Goal: Transaction & Acquisition: Purchase product/service

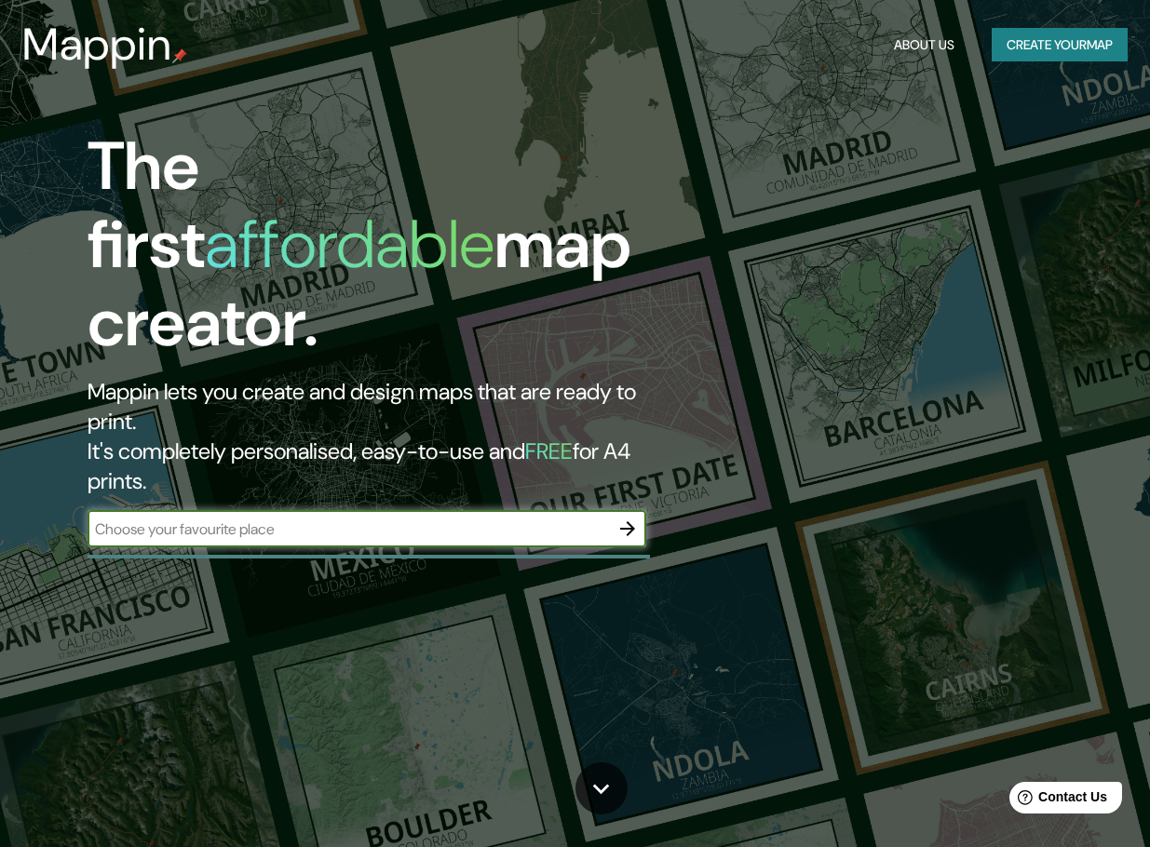
click at [279, 519] on input "text" at bounding box center [348, 529] width 521 height 21
type input "SANTIAGO IXC NAY"
click at [628, 518] on icon "button" at bounding box center [627, 529] width 22 height 22
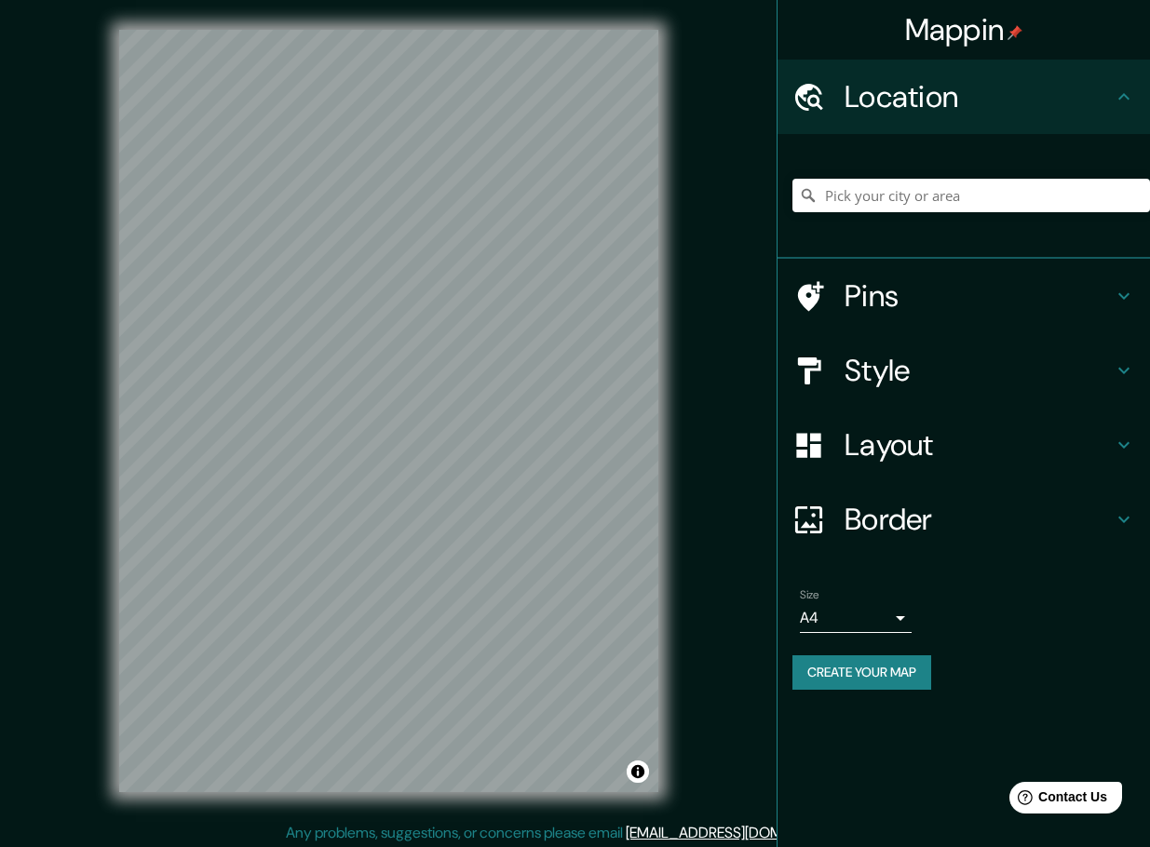
click at [913, 439] on h4 "Layout" at bounding box center [978, 444] width 268 height 37
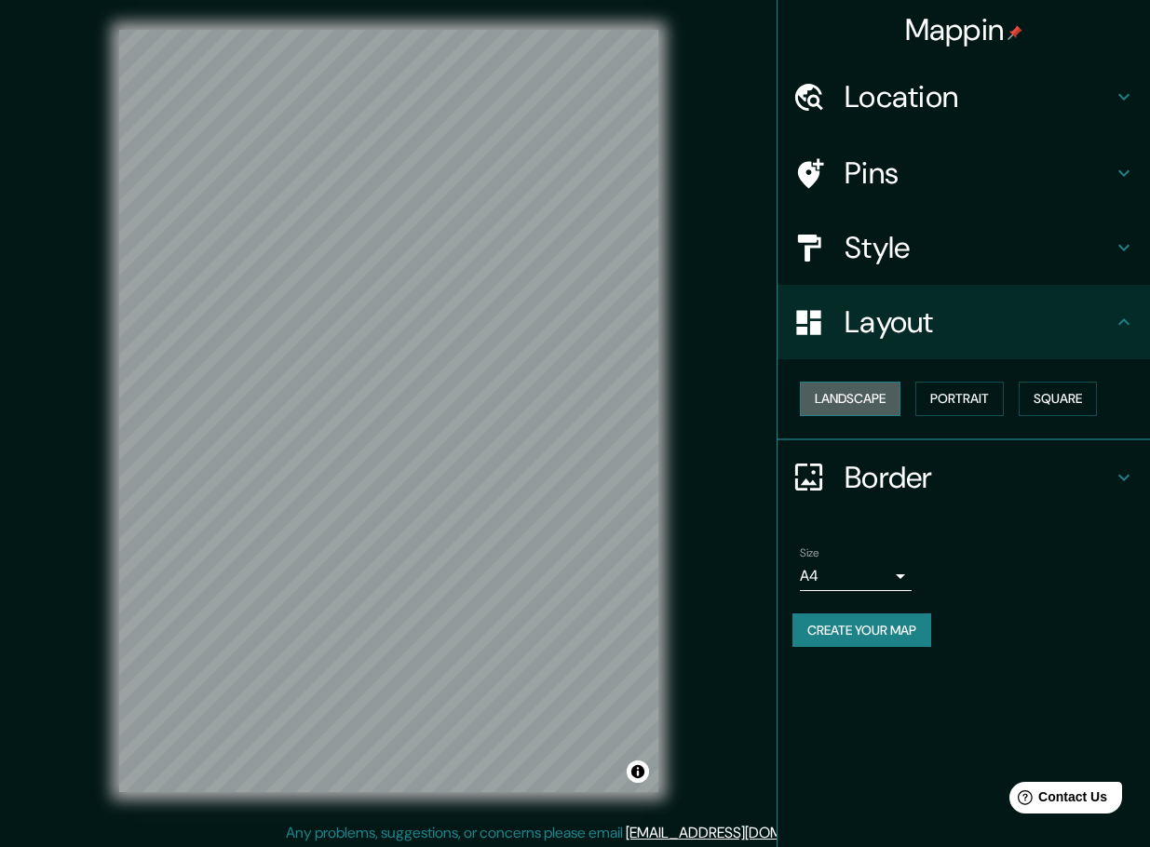
click at [878, 398] on button "Landscape" at bounding box center [850, 399] width 101 height 34
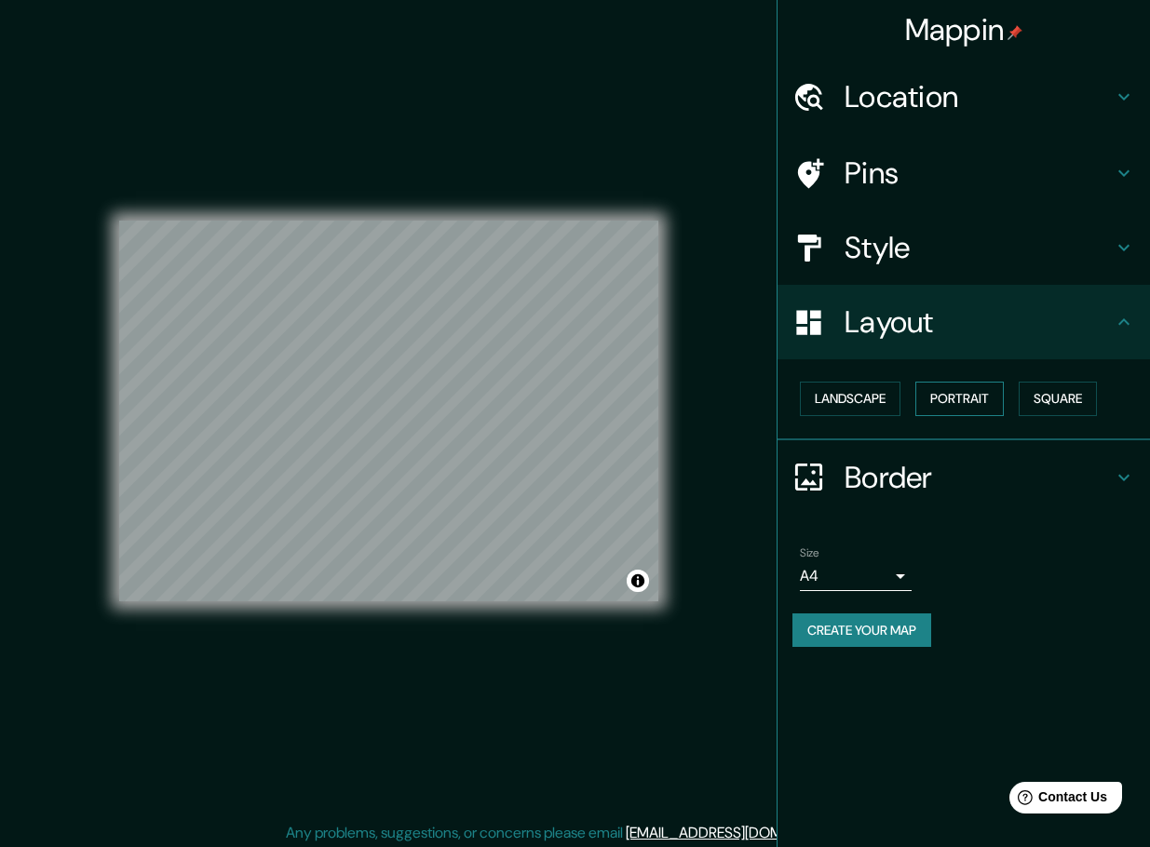
click at [970, 402] on button "Portrait" at bounding box center [959, 399] width 88 height 34
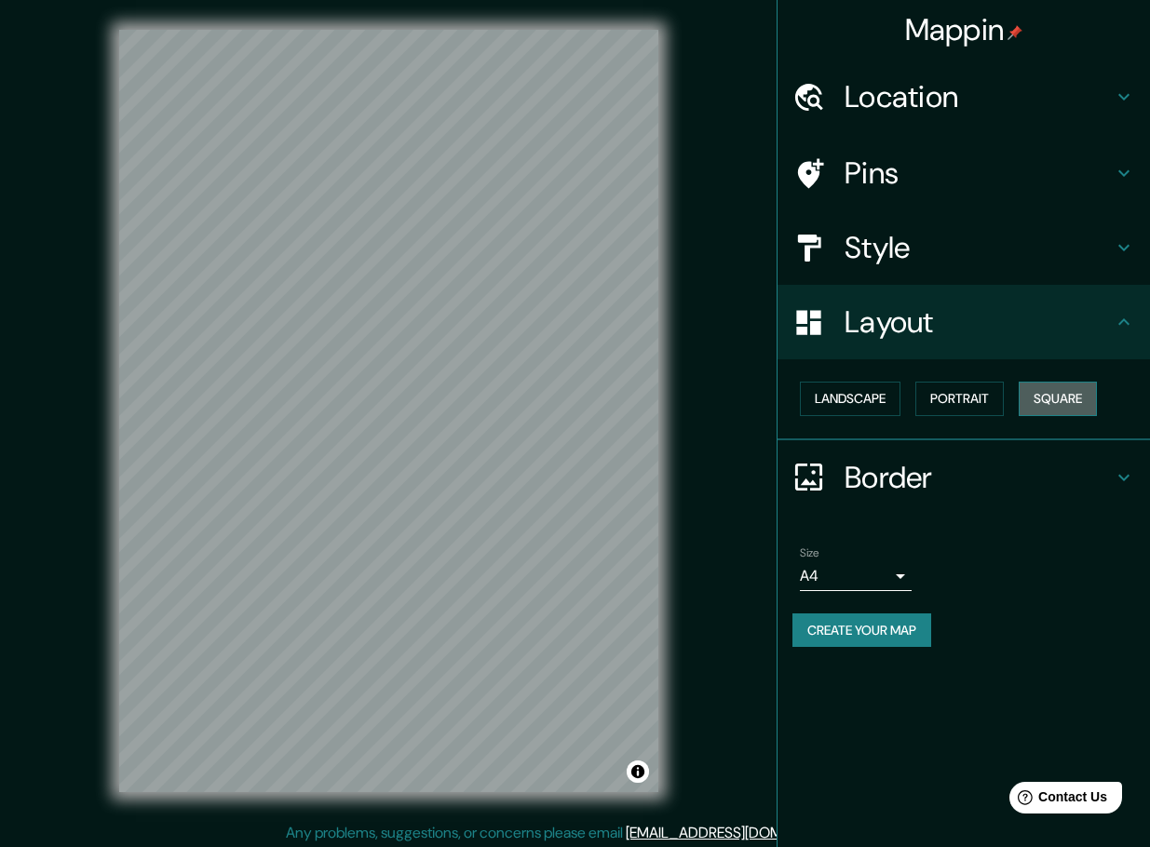
click at [1060, 405] on button "Square" at bounding box center [1058, 399] width 78 height 34
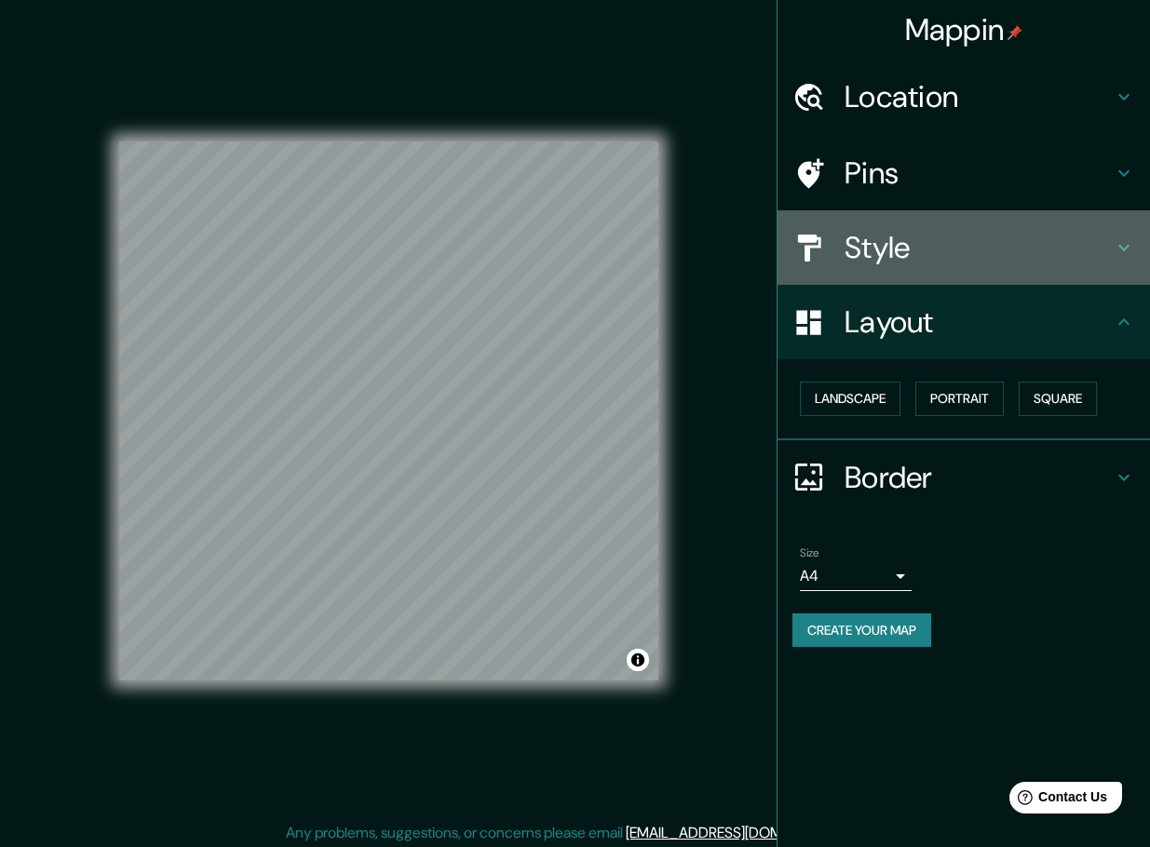
click at [854, 262] on h4 "Style" at bounding box center [978, 247] width 268 height 37
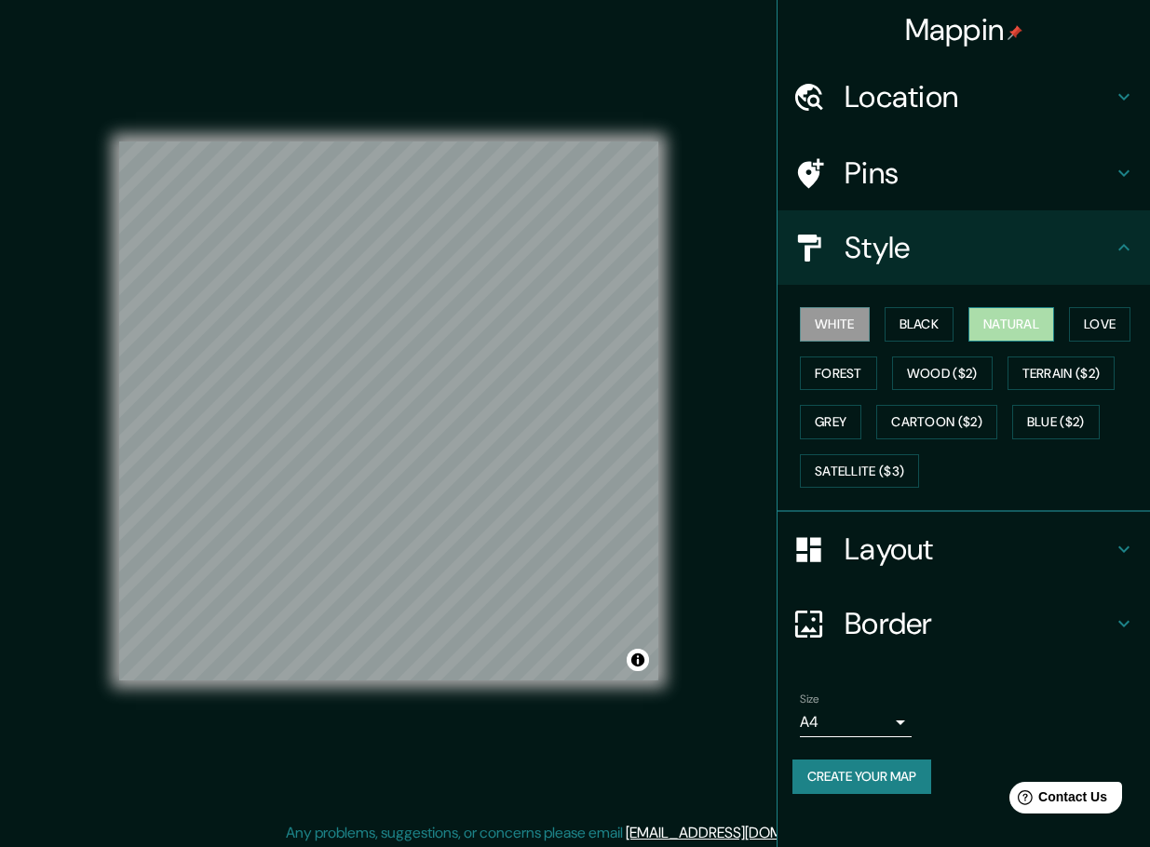
click at [998, 328] on button "Natural" at bounding box center [1011, 324] width 86 height 34
click at [1058, 371] on button "Terrain ($2)" at bounding box center [1061, 374] width 108 height 34
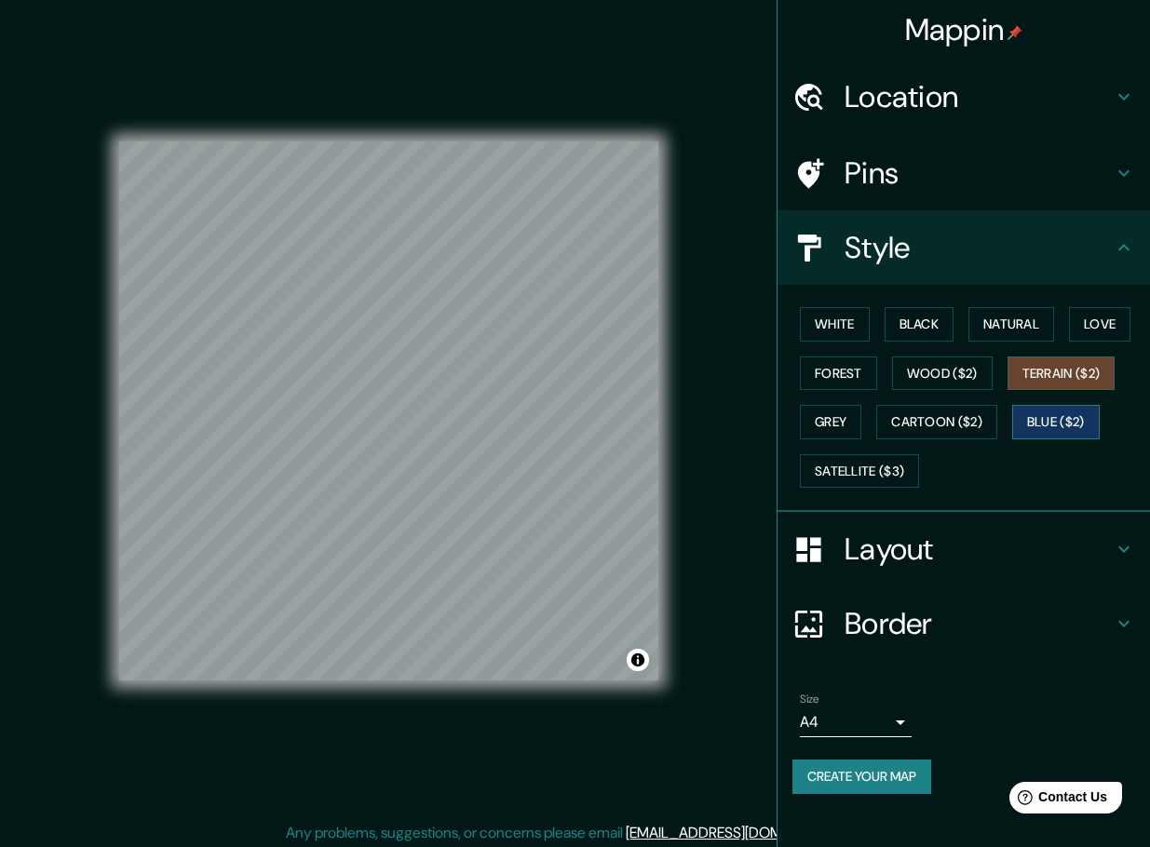
click at [1063, 424] on button "Blue ($2)" at bounding box center [1056, 422] width 88 height 34
click at [1060, 371] on button "Terrain ($2)" at bounding box center [1061, 374] width 108 height 34
click at [962, 418] on button "Cartoon ($2)" at bounding box center [936, 422] width 121 height 34
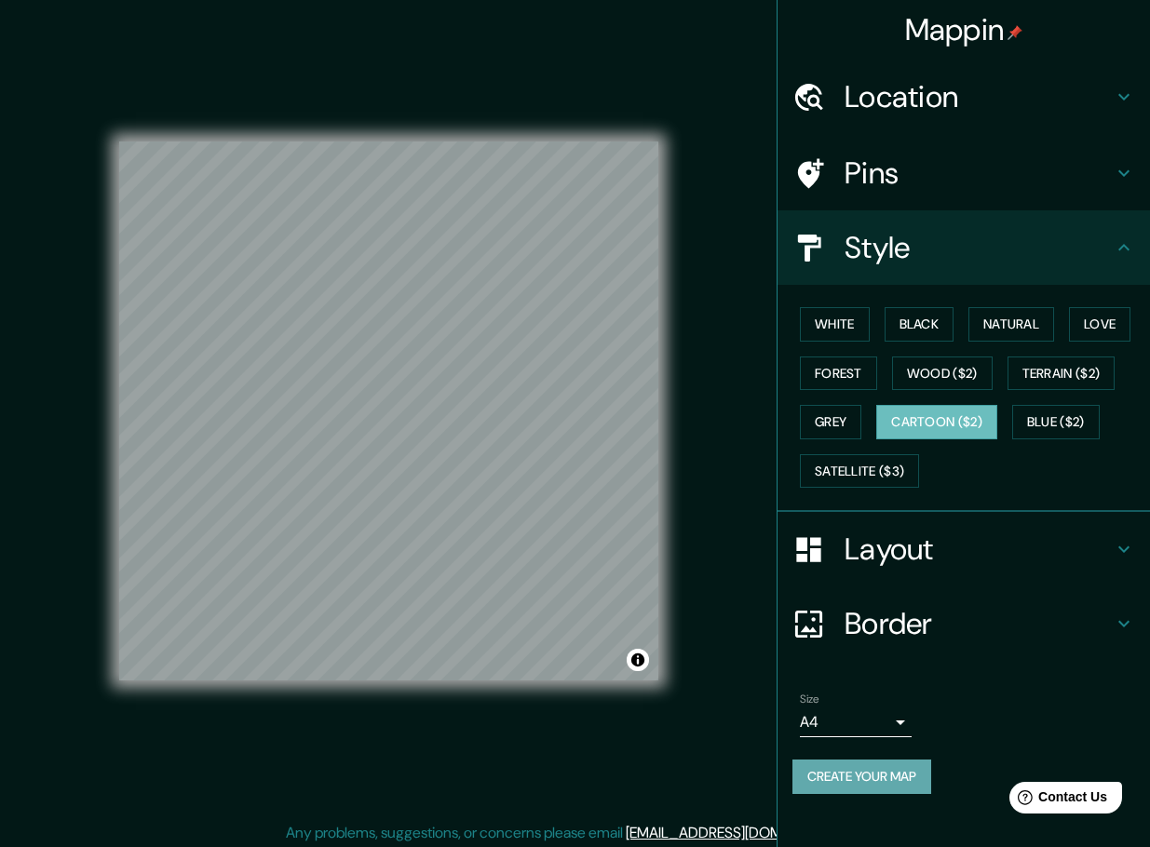
click at [891, 773] on button "Create your map" at bounding box center [861, 777] width 139 height 34
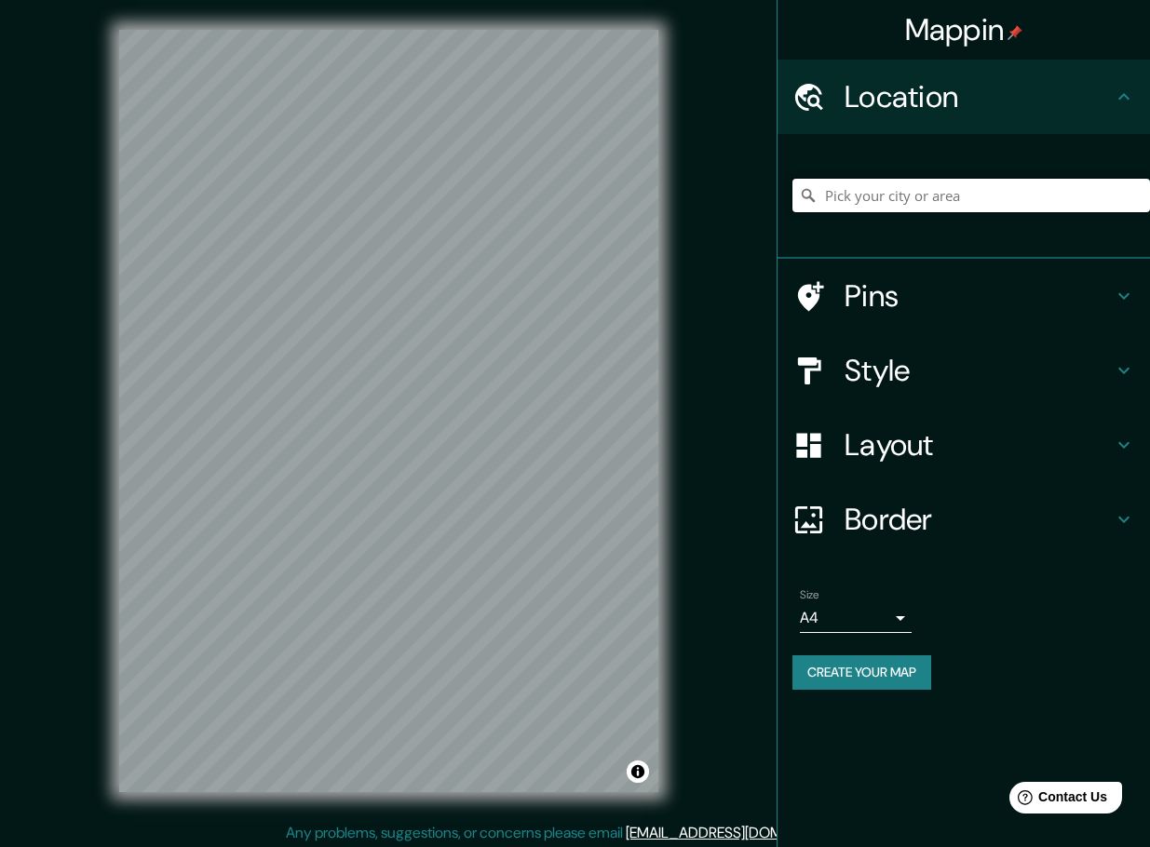
click at [839, 192] on input "Pick your city or area" at bounding box center [971, 196] width 358 height 34
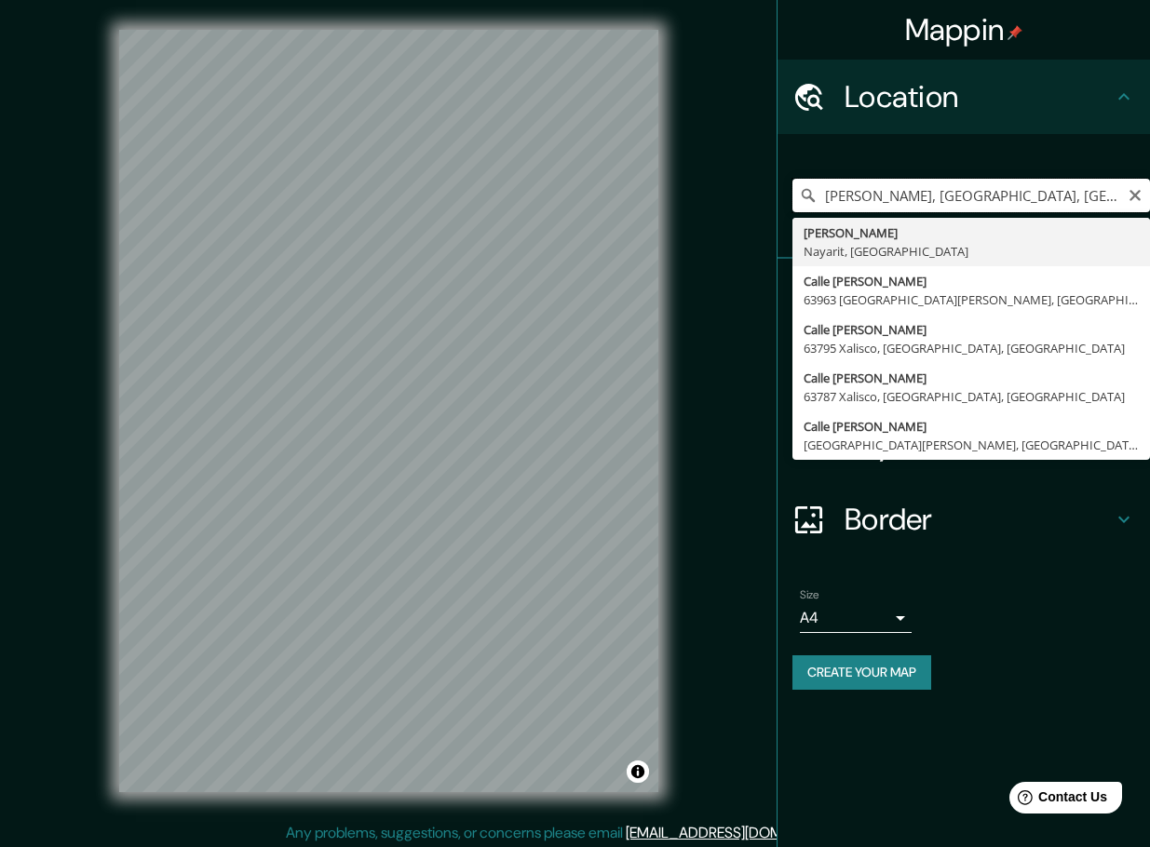
type input "Santiago Ixcuintla, Nayarit, México"
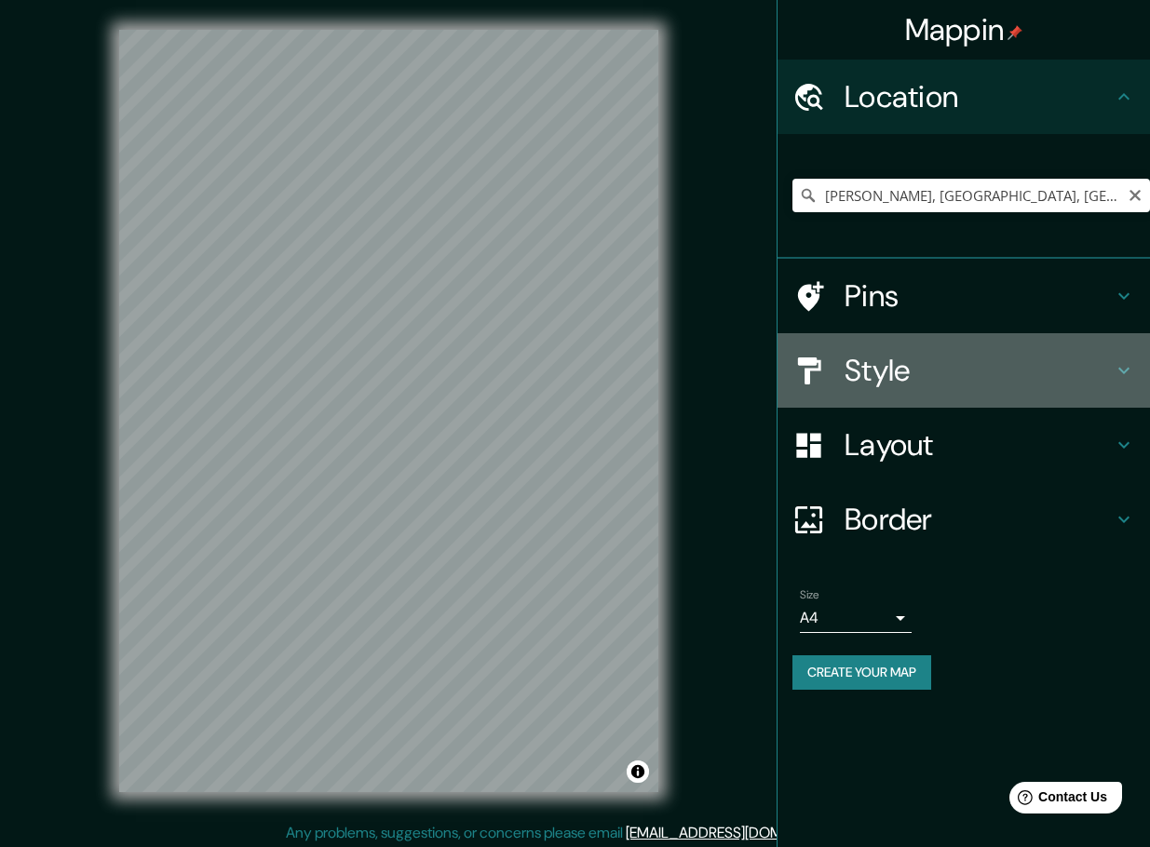
click at [873, 362] on h4 "Style" at bounding box center [978, 370] width 268 height 37
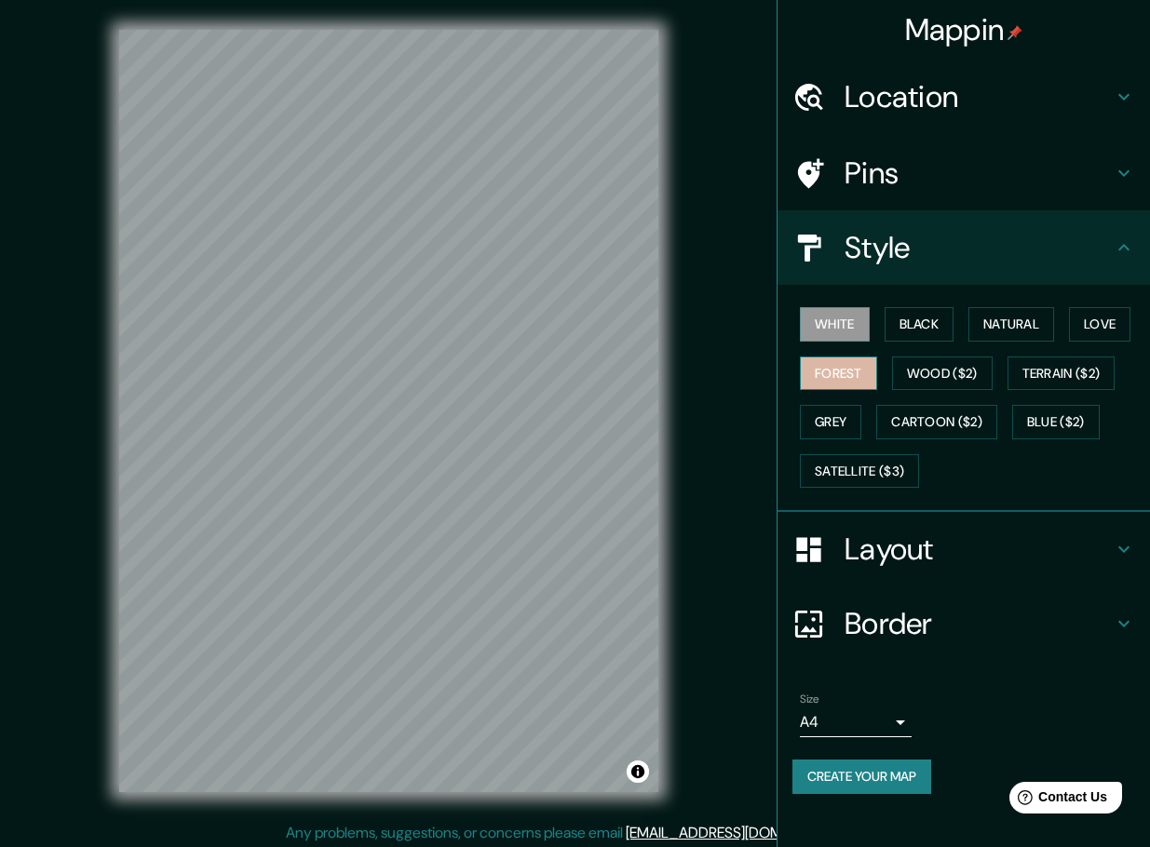
click at [851, 369] on button "Forest" at bounding box center [838, 374] width 77 height 34
click at [951, 371] on button "Wood ($2)" at bounding box center [942, 374] width 101 height 34
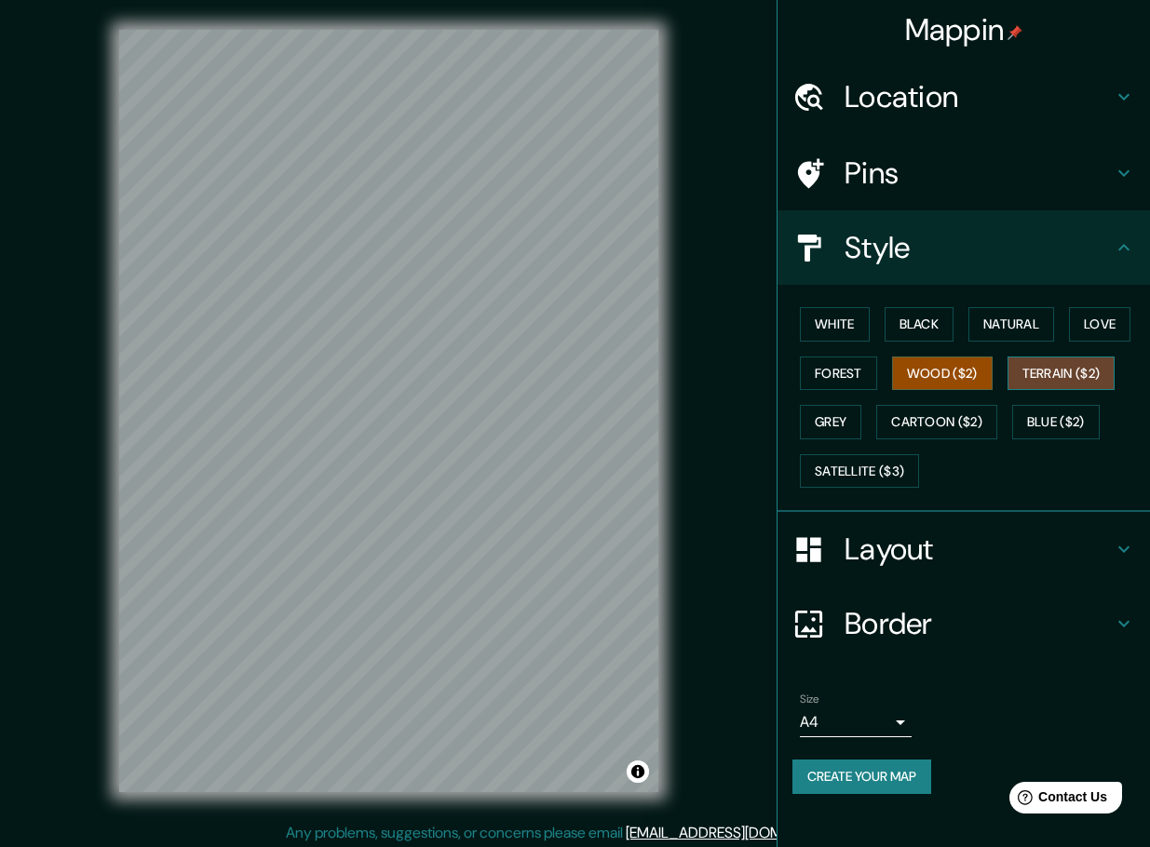
click at [1071, 369] on button "Terrain ($2)" at bounding box center [1061, 374] width 108 height 34
click at [858, 481] on button "Satellite ($3)" at bounding box center [859, 471] width 119 height 34
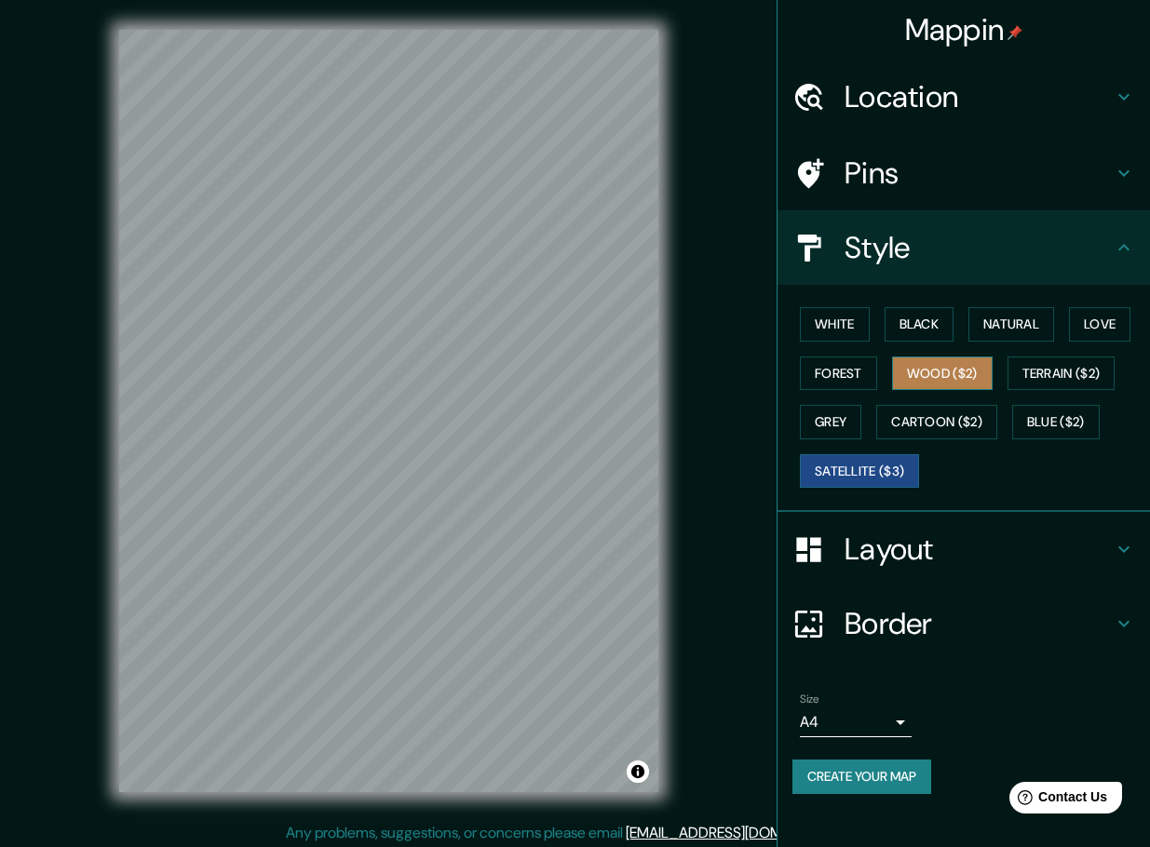
click at [967, 371] on button "Wood ($2)" at bounding box center [942, 374] width 101 height 34
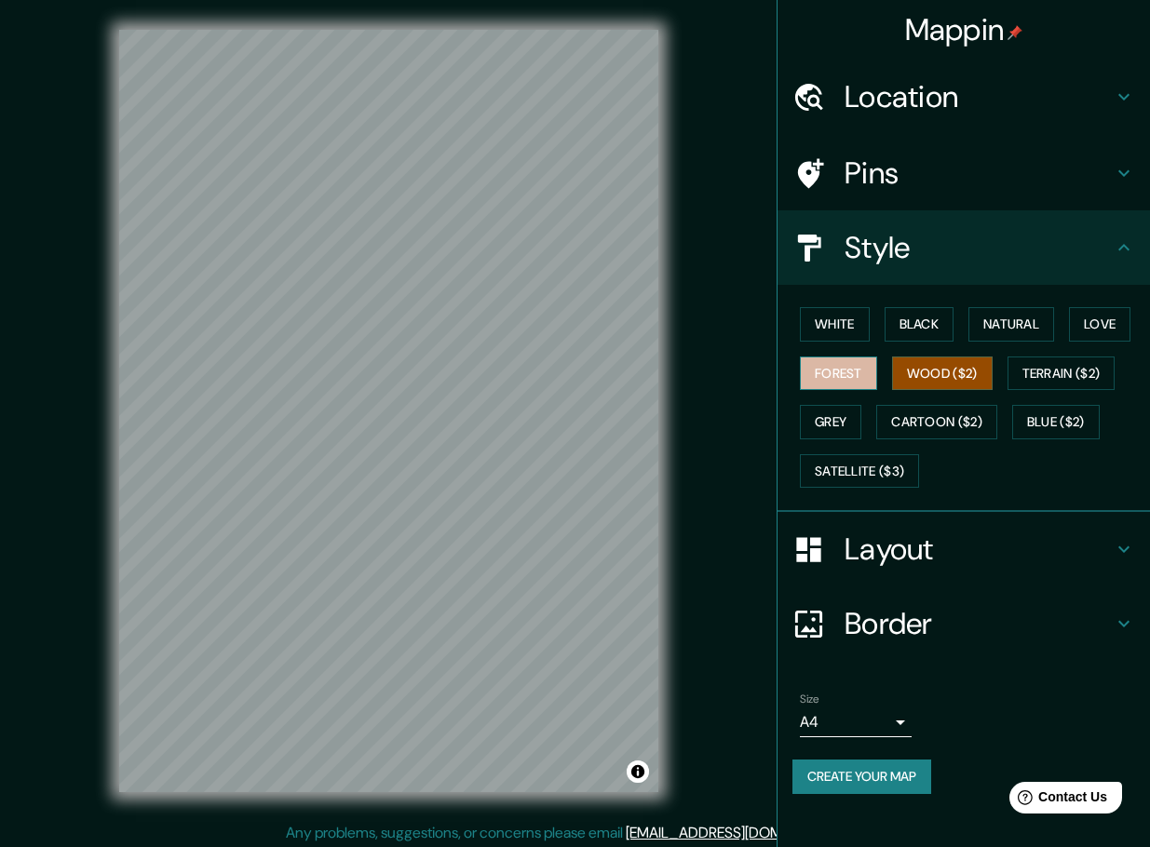
click at [840, 365] on button "Forest" at bounding box center [838, 374] width 77 height 34
click at [1019, 331] on button "Natural" at bounding box center [1011, 324] width 86 height 34
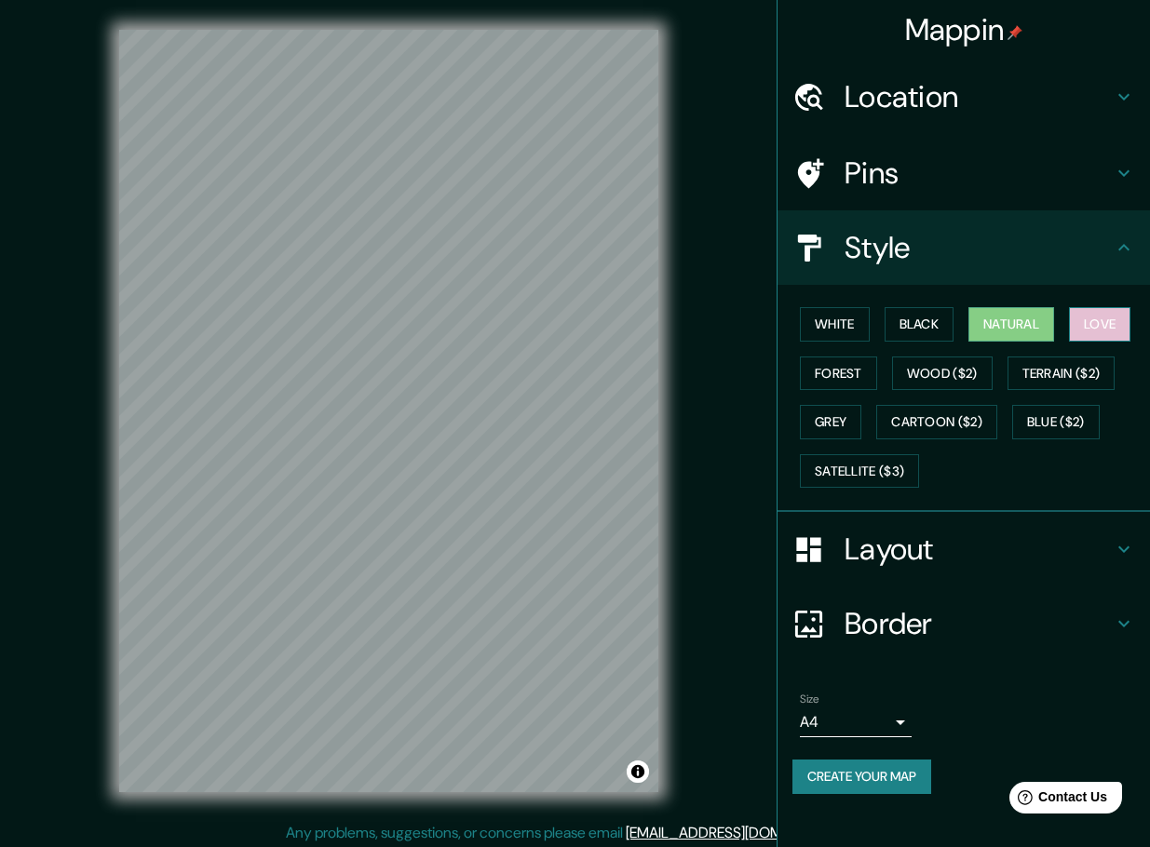
click at [1092, 324] on button "Love" at bounding box center [1099, 324] width 61 height 34
click at [1027, 324] on button "Natural" at bounding box center [1011, 324] width 86 height 34
click at [1042, 418] on button "Blue ($2)" at bounding box center [1056, 422] width 88 height 34
click at [1020, 336] on button "Natural" at bounding box center [1011, 324] width 86 height 34
click at [1044, 375] on button "Terrain ($2)" at bounding box center [1061, 374] width 108 height 34
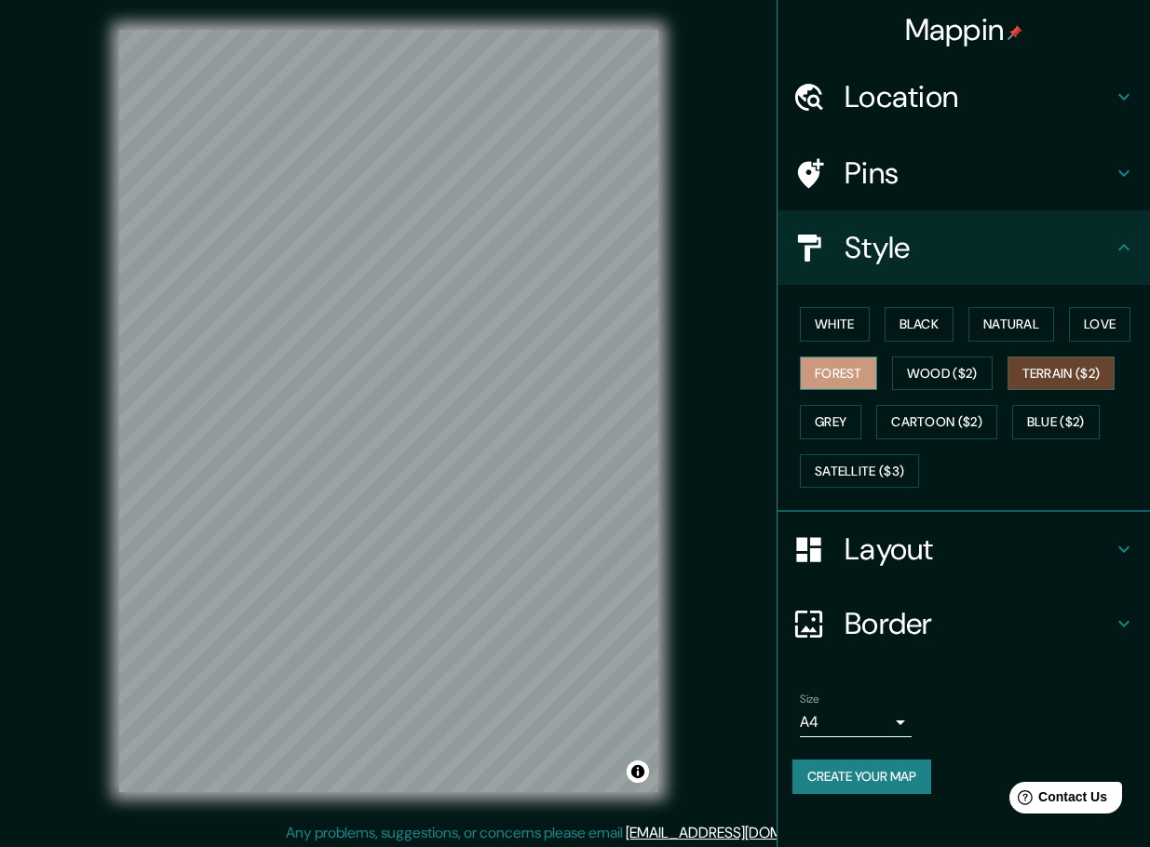
click at [860, 371] on button "Forest" at bounding box center [838, 374] width 77 height 34
click at [842, 322] on button "White" at bounding box center [835, 324] width 70 height 34
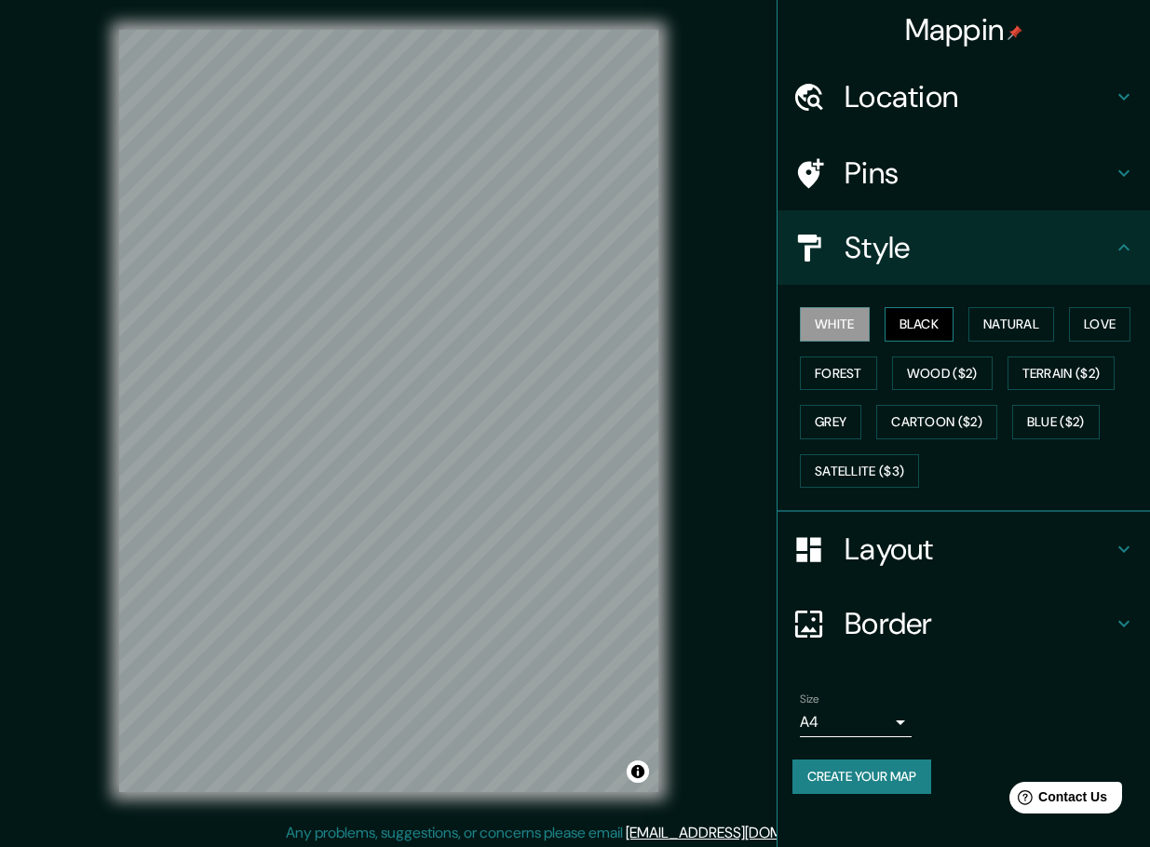
click at [903, 320] on button "Black" at bounding box center [920, 324] width 70 height 34
click at [1034, 325] on button "Natural" at bounding box center [1011, 324] width 86 height 34
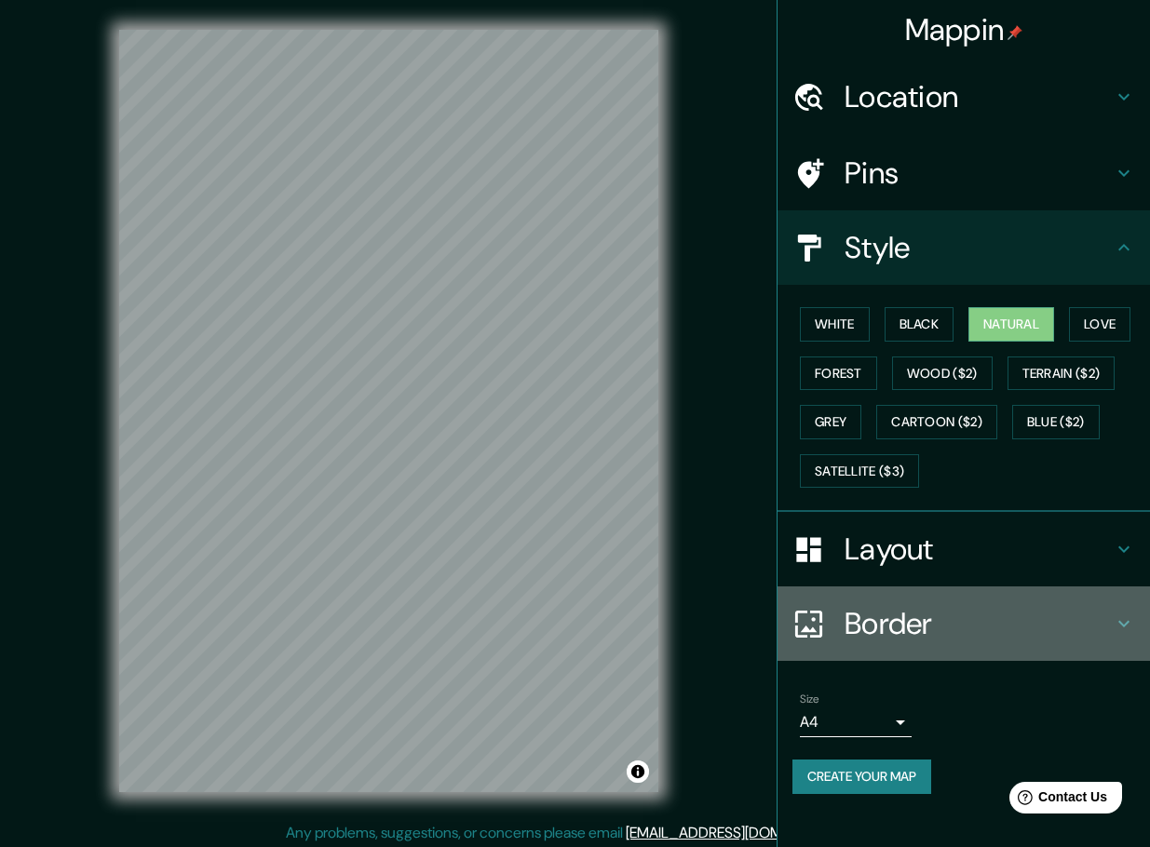
click at [899, 619] on h4 "Border" at bounding box center [978, 623] width 268 height 37
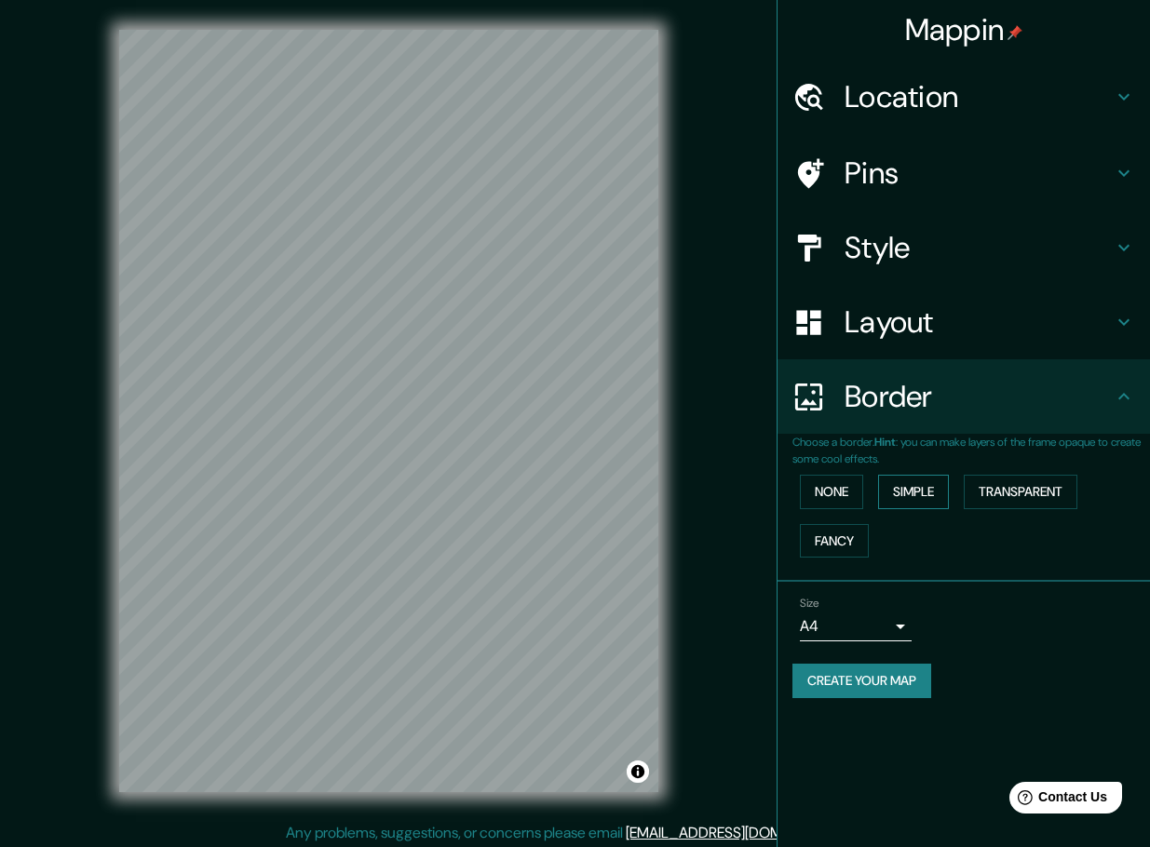
click at [913, 488] on button "Simple" at bounding box center [913, 492] width 71 height 34
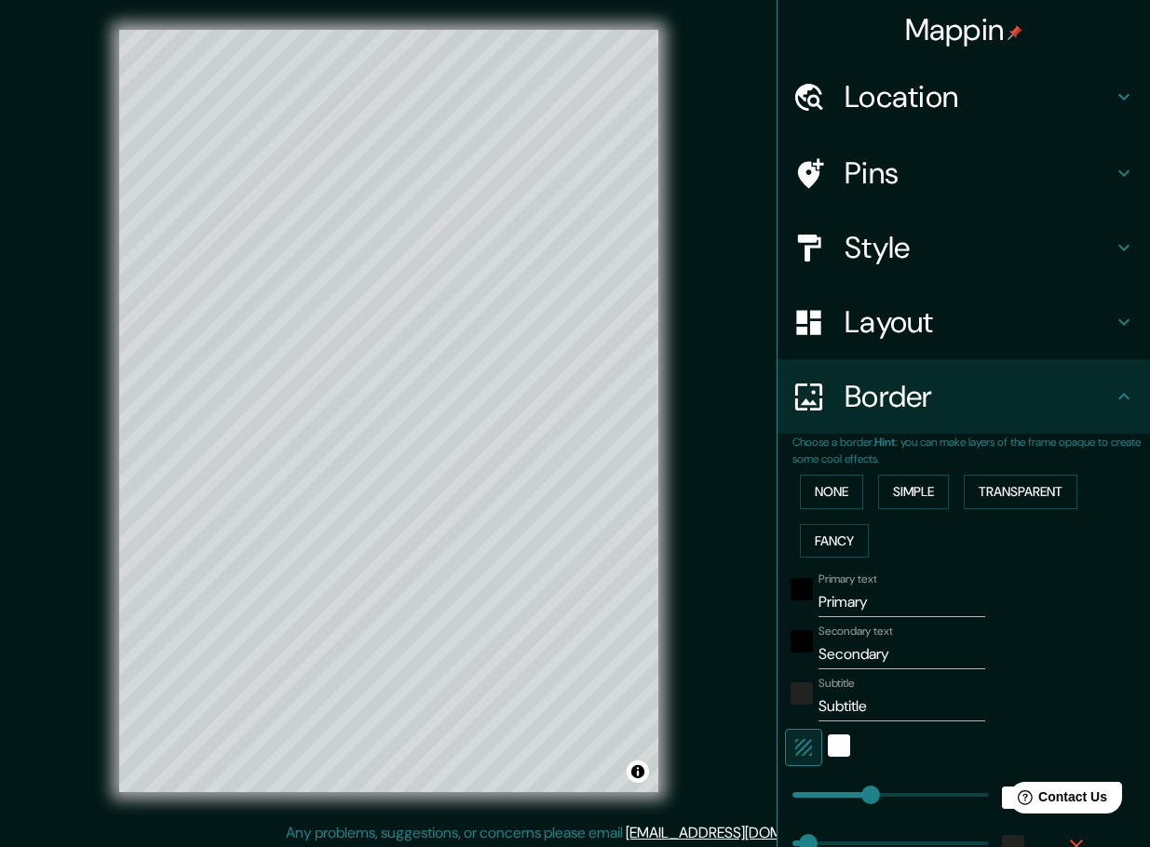
click at [857, 181] on h4 "Pins" at bounding box center [978, 173] width 268 height 37
type input "232"
type input "46"
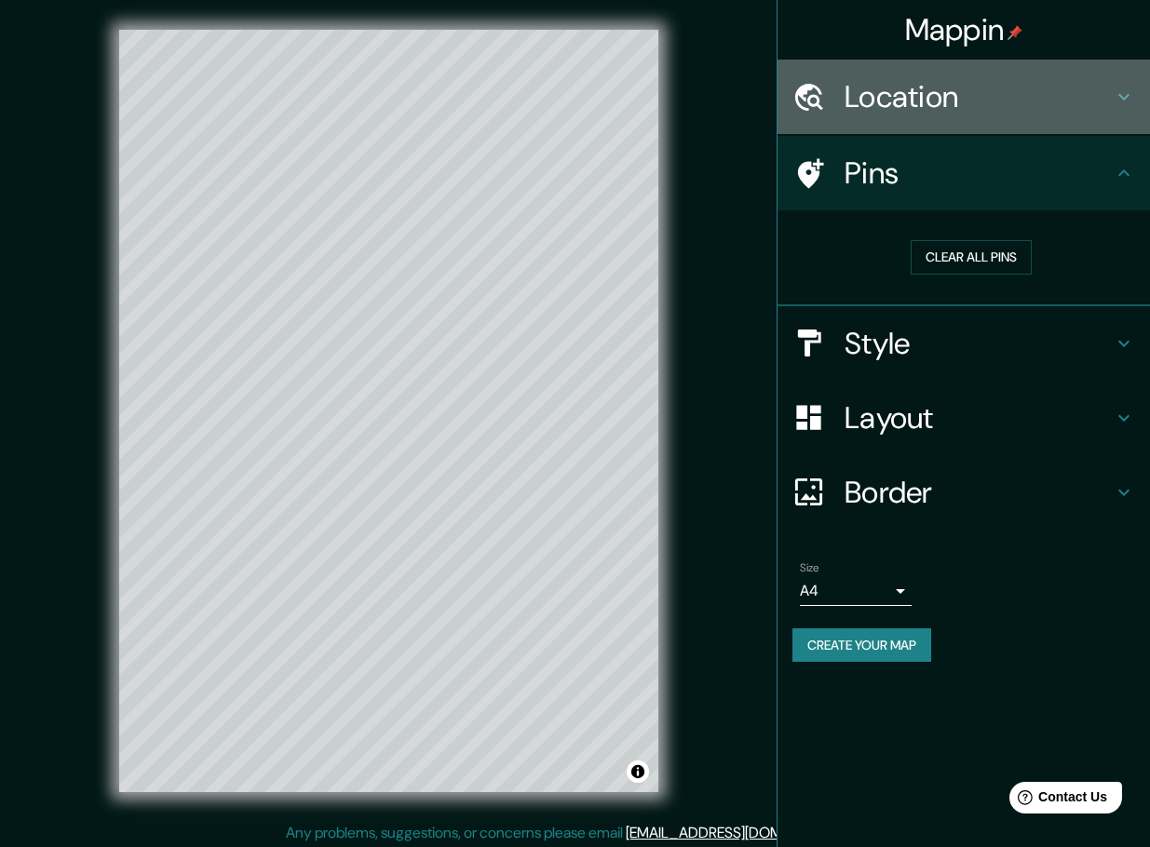
click at [908, 109] on h4 "Location" at bounding box center [978, 96] width 268 height 37
type input "232"
type input "46"
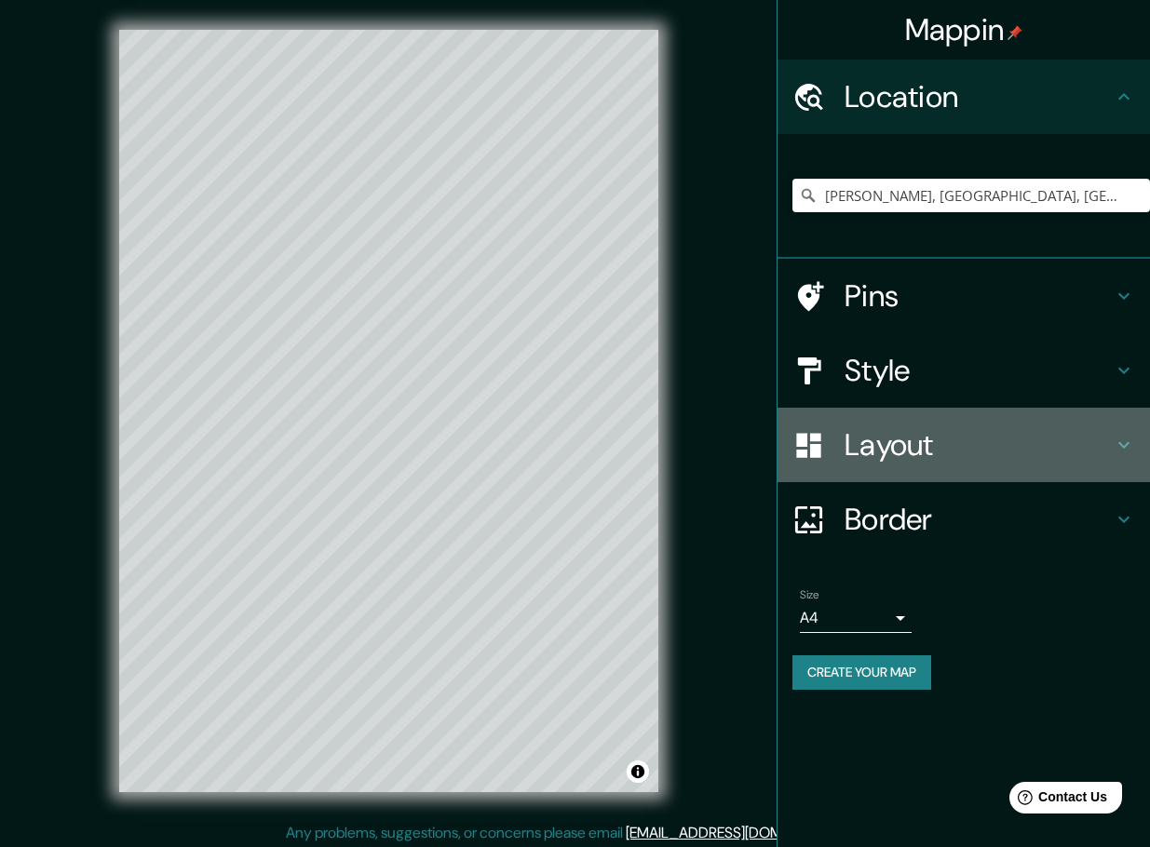
click at [883, 439] on h4 "Layout" at bounding box center [978, 444] width 268 height 37
type input "232"
type input "46"
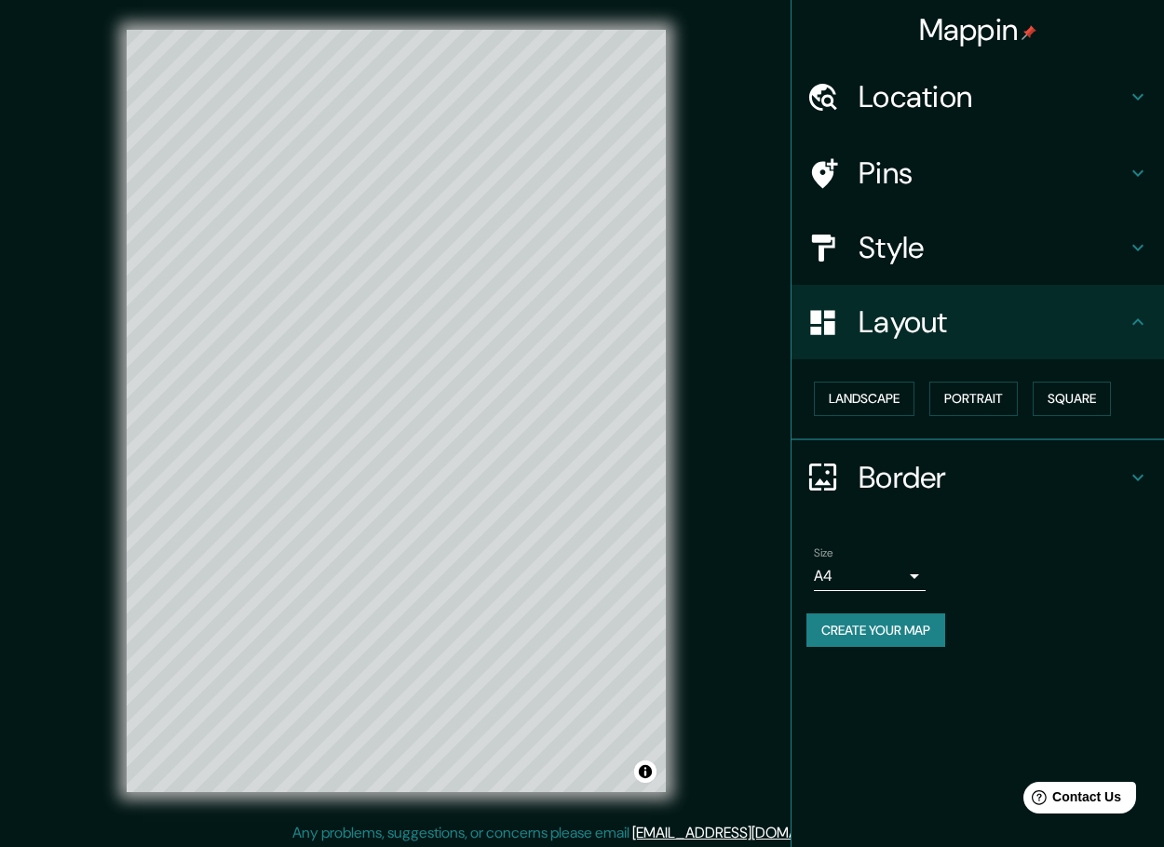
click at [889, 576] on body "Mappin Location Santiago Ixcuintla, Nayarit, México Pins Style Layout Landscape…" at bounding box center [582, 423] width 1164 height 847
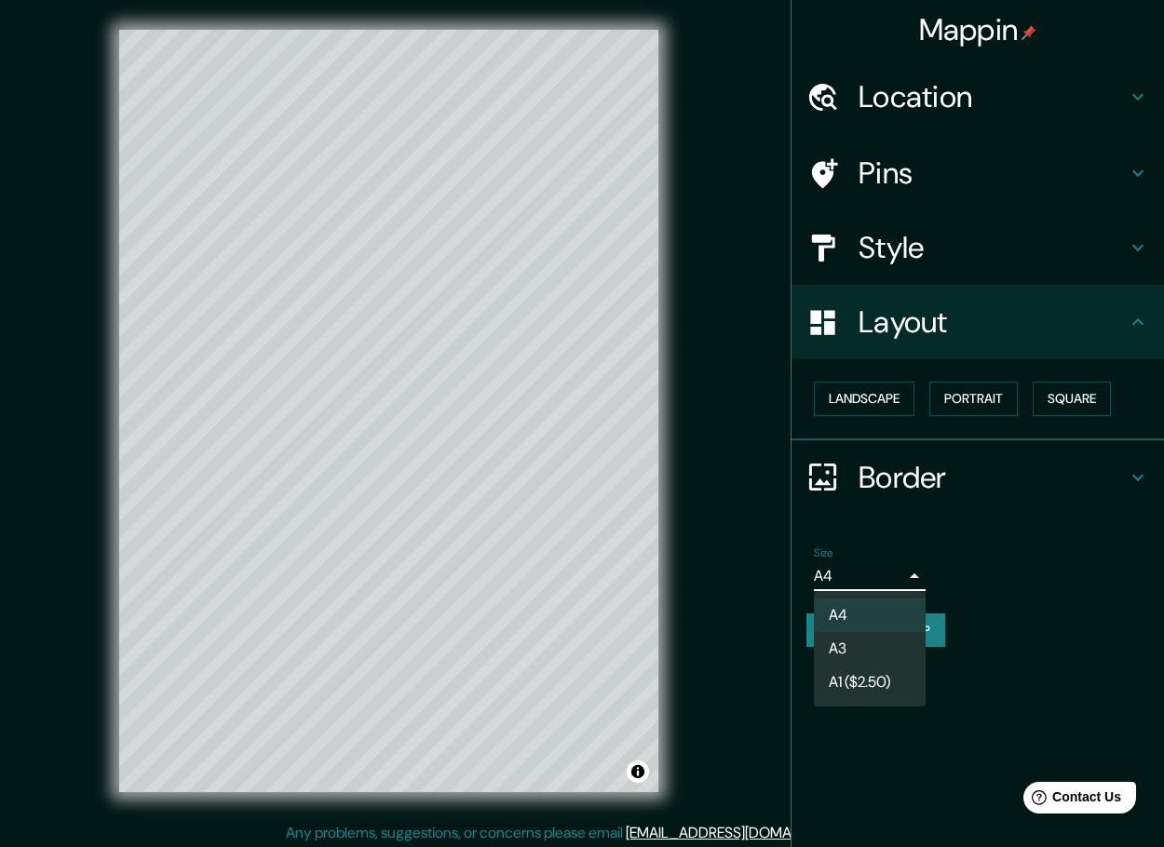
click at [893, 401] on div at bounding box center [582, 423] width 1164 height 847
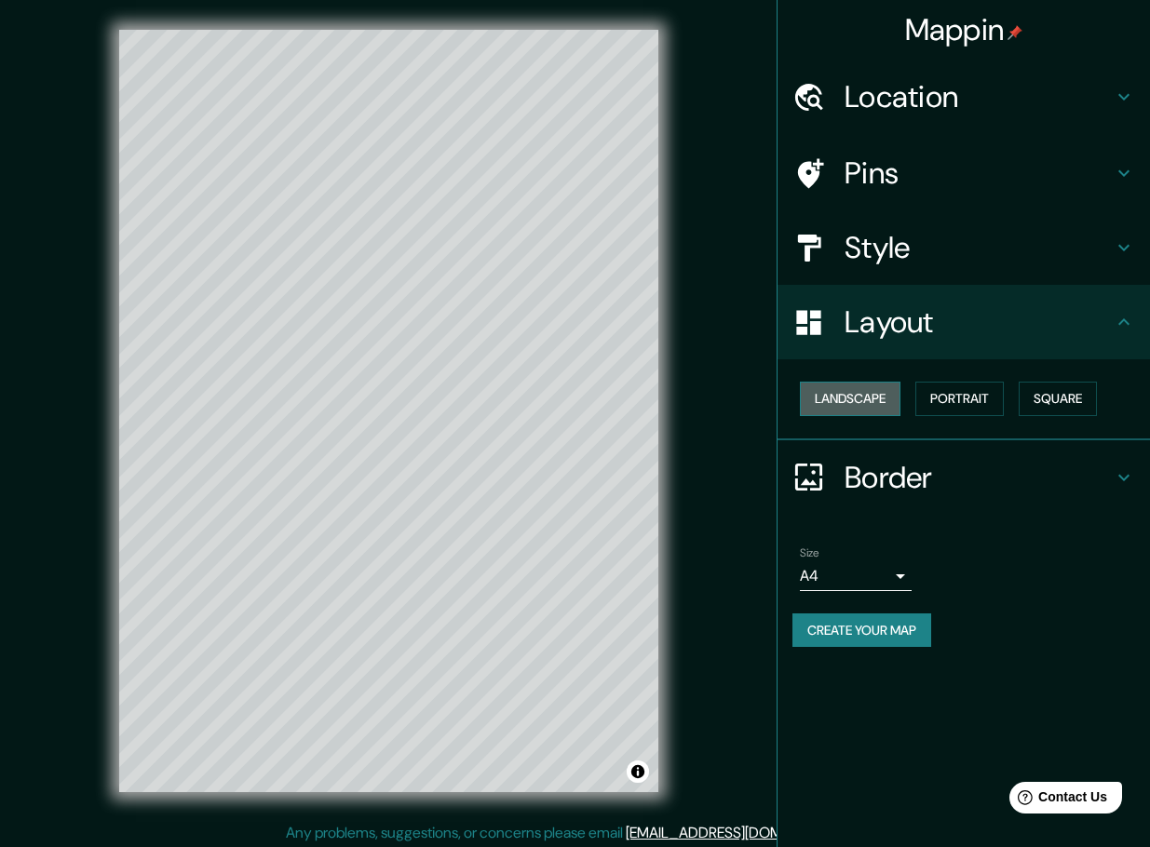
click at [896, 399] on button "Landscape" at bounding box center [850, 399] width 101 height 34
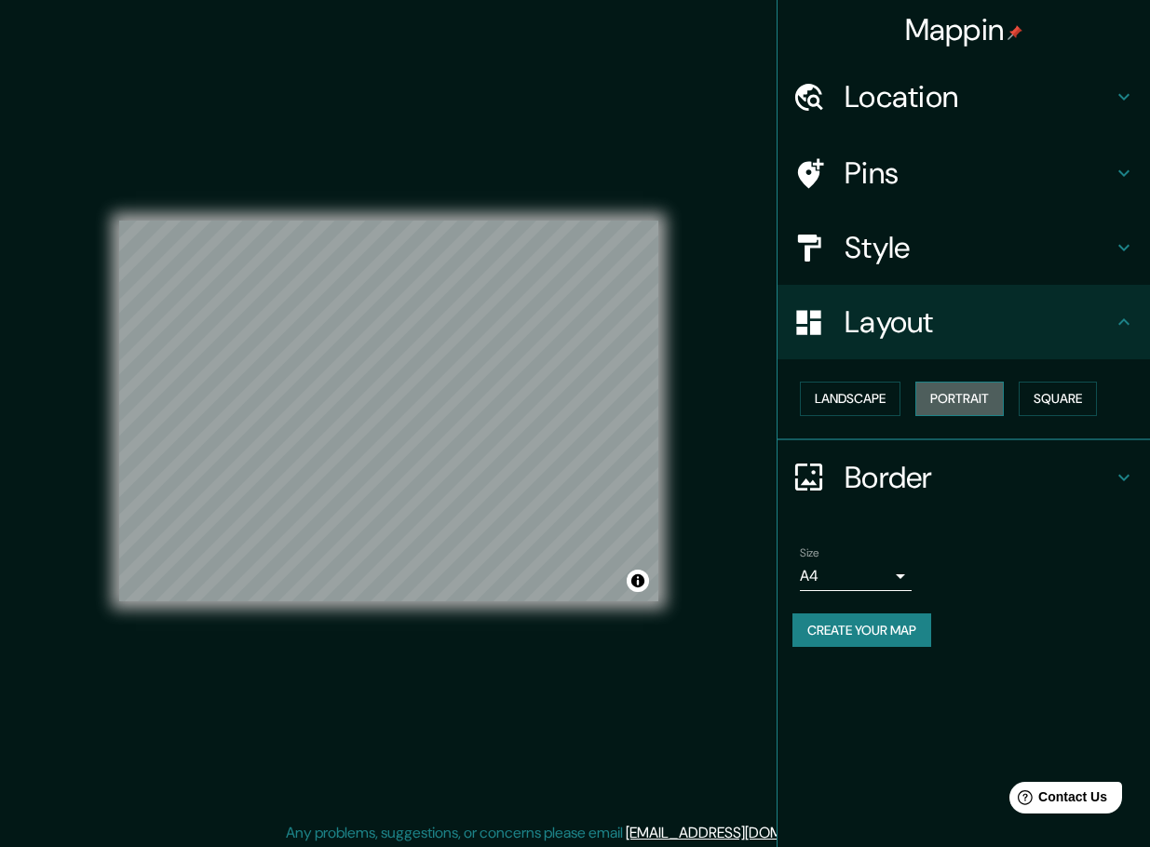
click at [960, 398] on button "Portrait" at bounding box center [959, 399] width 88 height 34
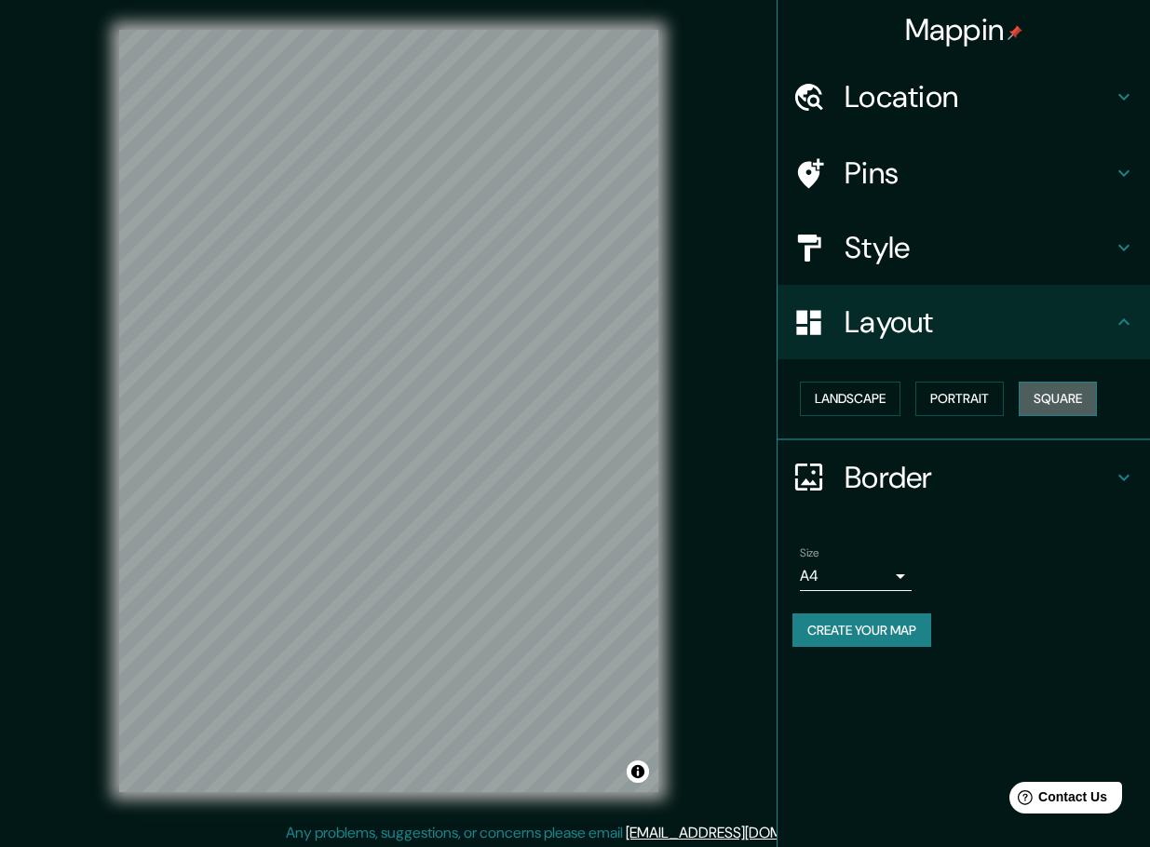
click at [1083, 397] on button "Square" at bounding box center [1058, 399] width 78 height 34
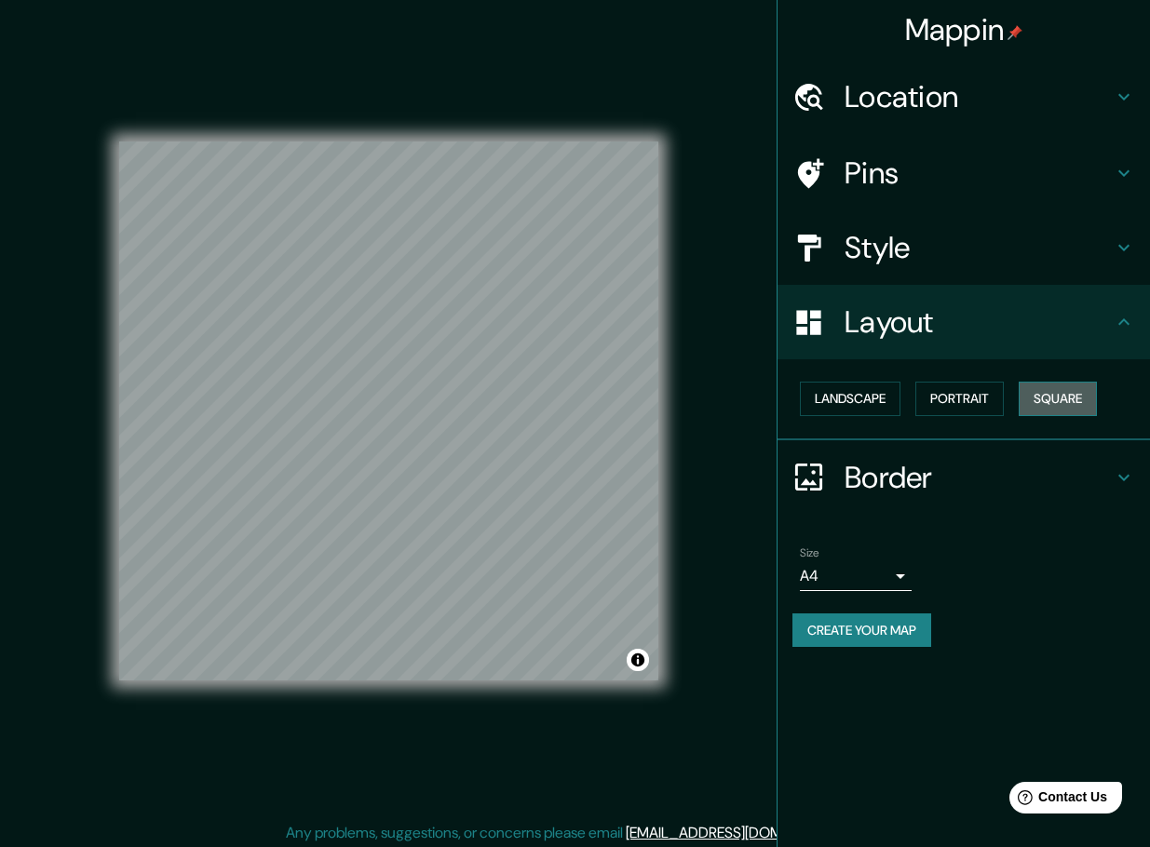
click at [1083, 397] on button "Square" at bounding box center [1058, 399] width 78 height 34
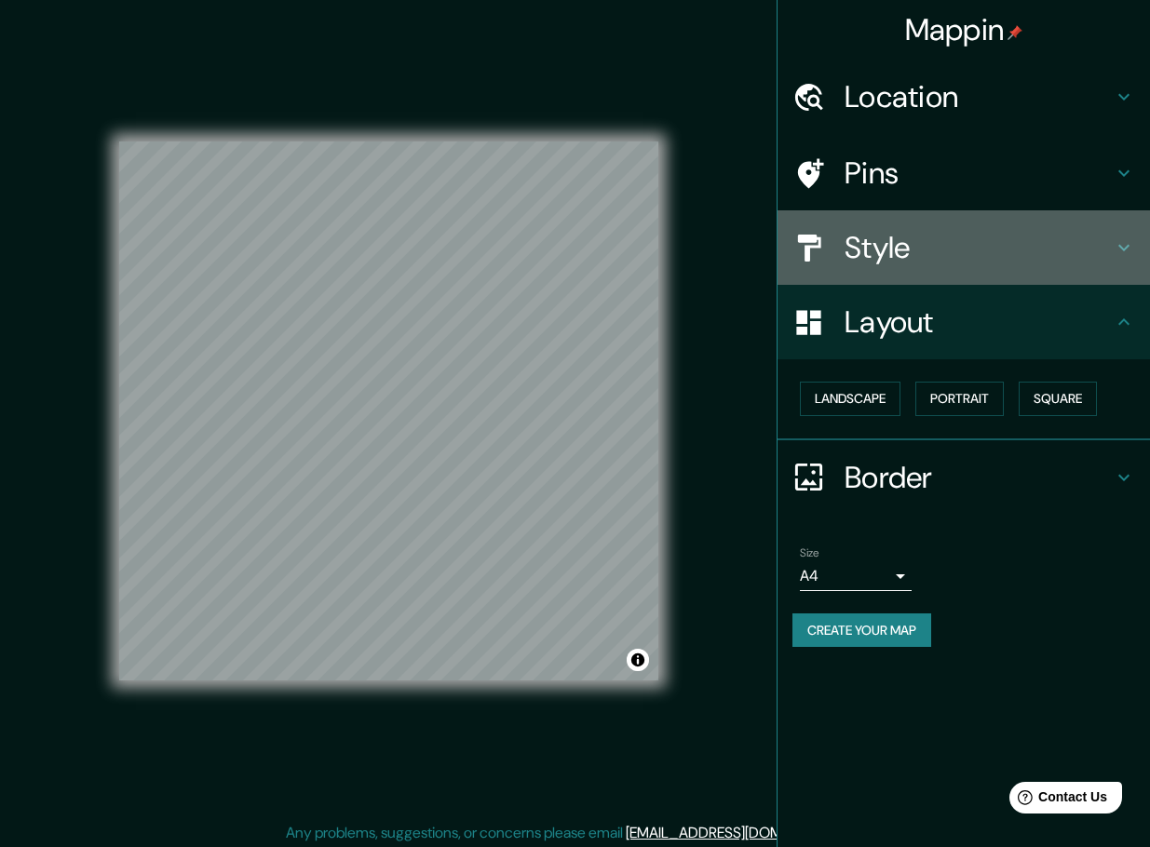
click at [905, 222] on div "Style" at bounding box center [963, 247] width 372 height 74
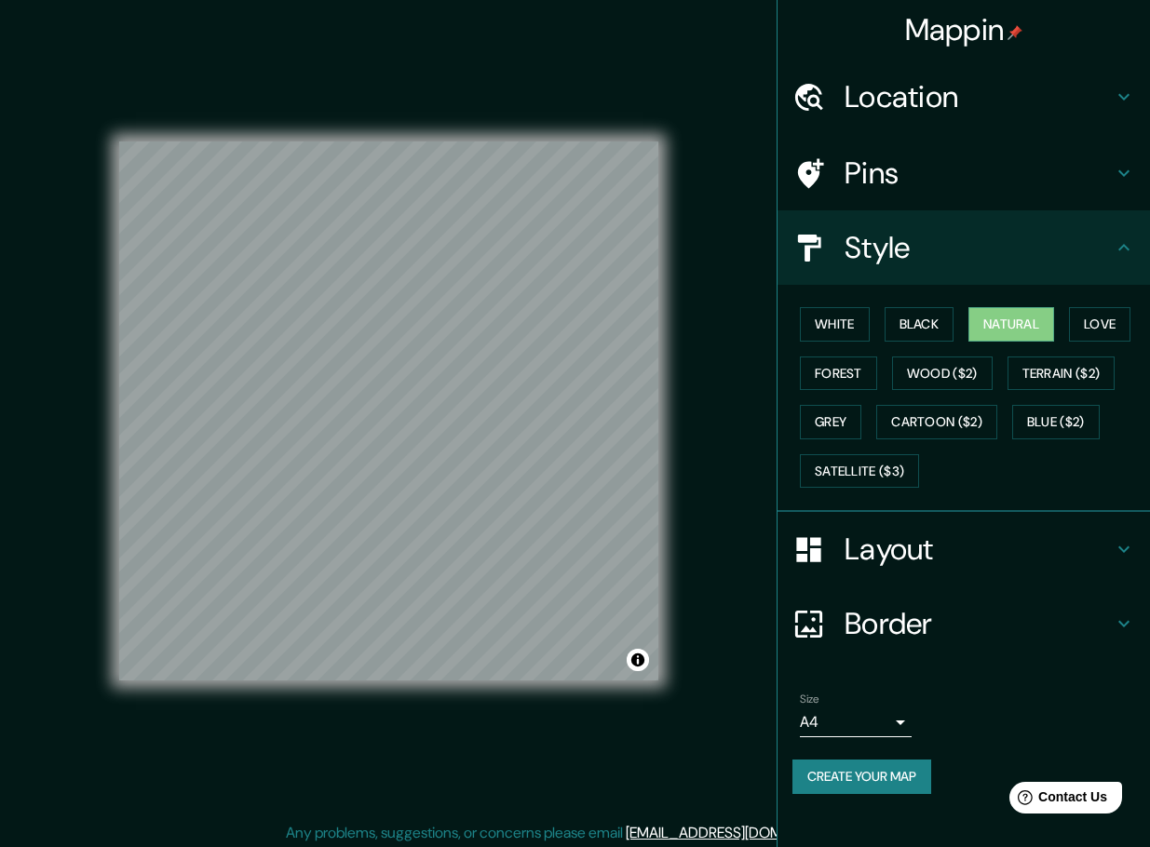
click at [902, 553] on h4 "Layout" at bounding box center [978, 549] width 268 height 37
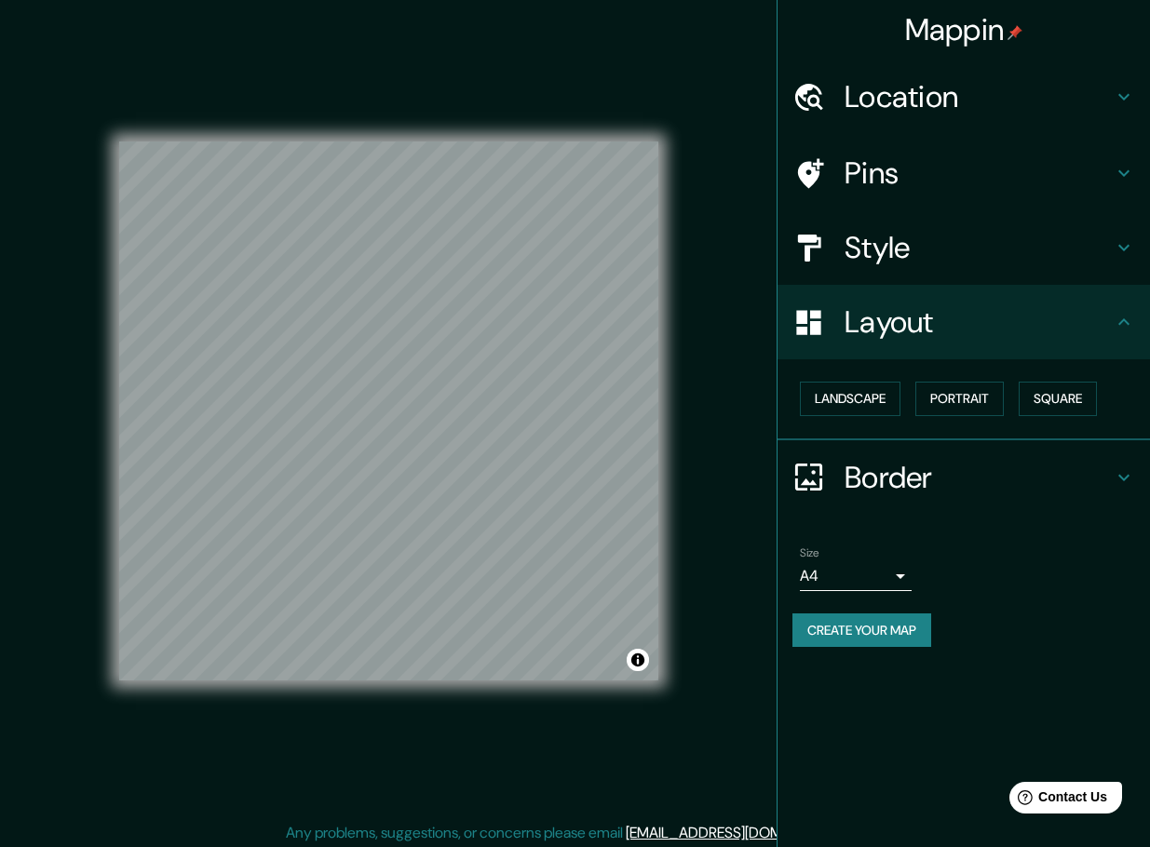
click at [879, 239] on h4 "Style" at bounding box center [978, 247] width 268 height 37
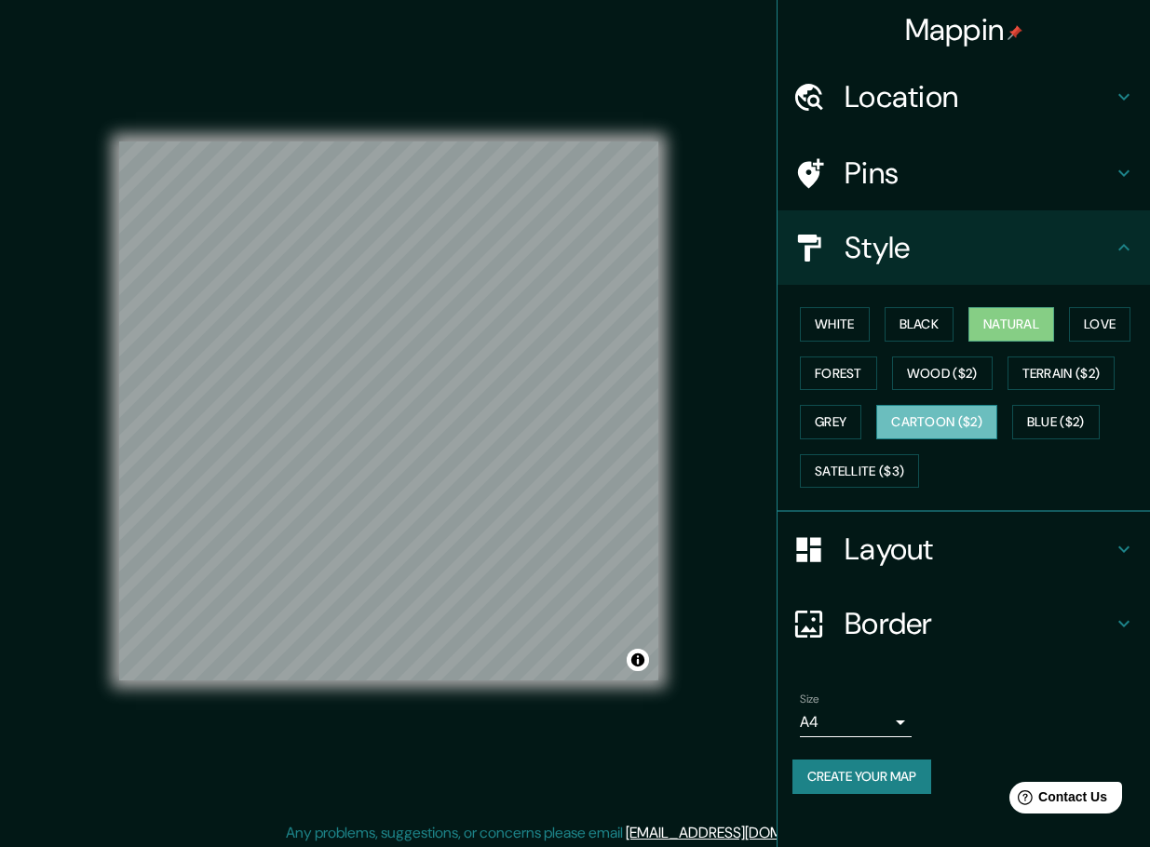
click at [917, 431] on button "Cartoon ($2)" at bounding box center [936, 422] width 121 height 34
click at [875, 467] on button "Satellite ($3)" at bounding box center [859, 471] width 119 height 34
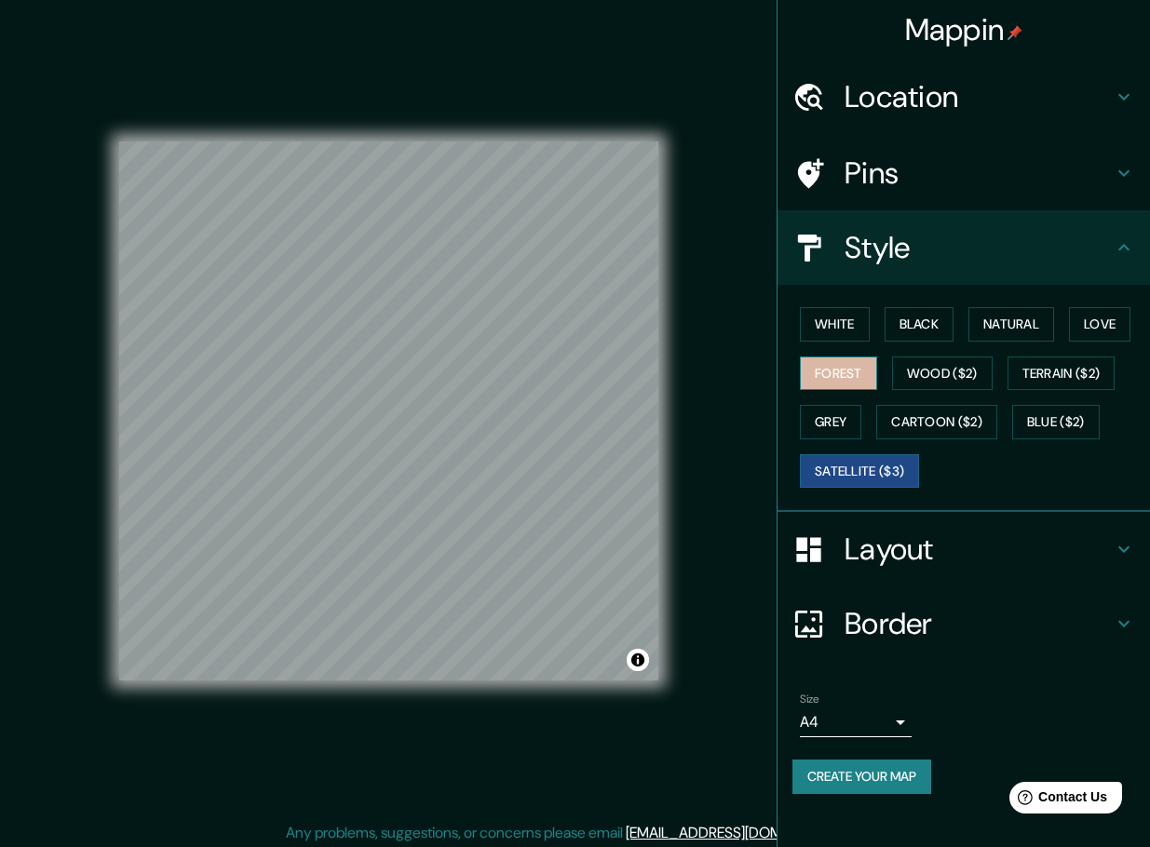
click at [855, 368] on button "Forest" at bounding box center [838, 374] width 77 height 34
click at [949, 374] on button "Wood ($2)" at bounding box center [942, 374] width 101 height 34
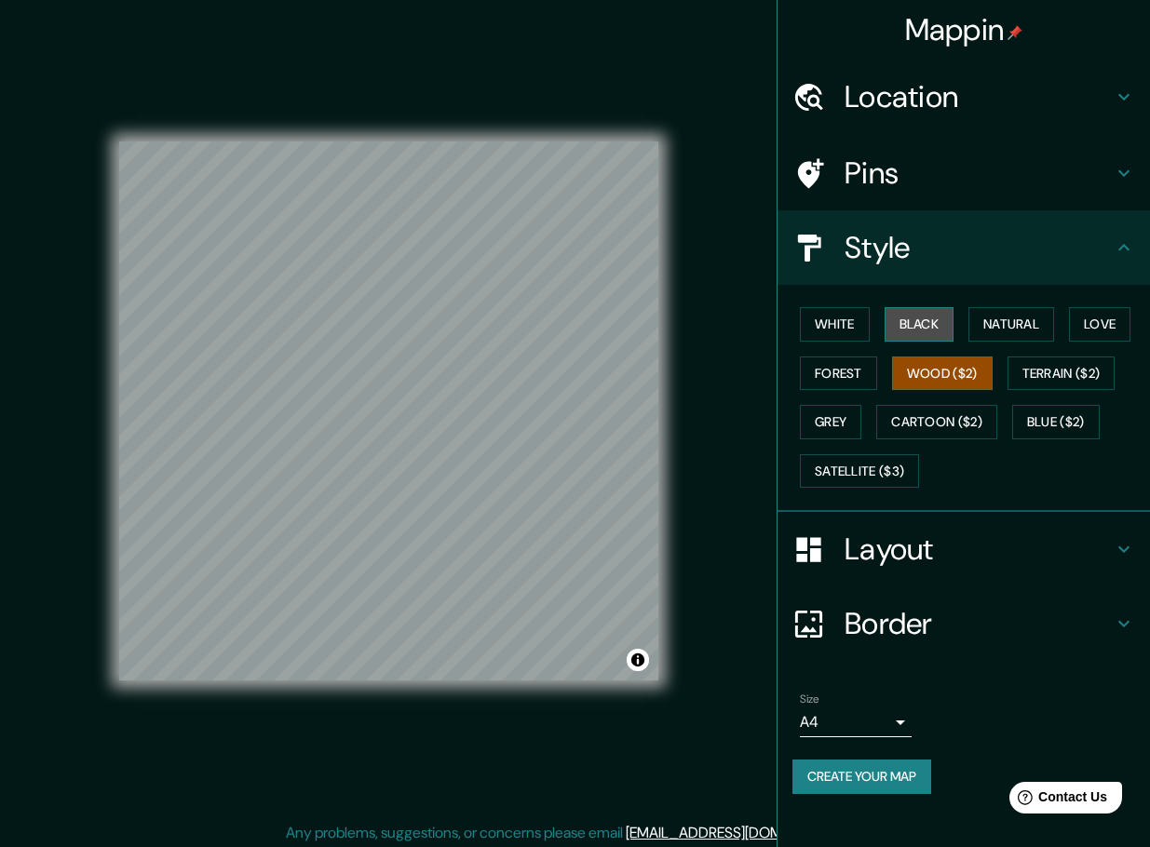
click at [949, 319] on button "Black" at bounding box center [920, 324] width 70 height 34
click at [988, 310] on button "Natural" at bounding box center [1011, 324] width 86 height 34
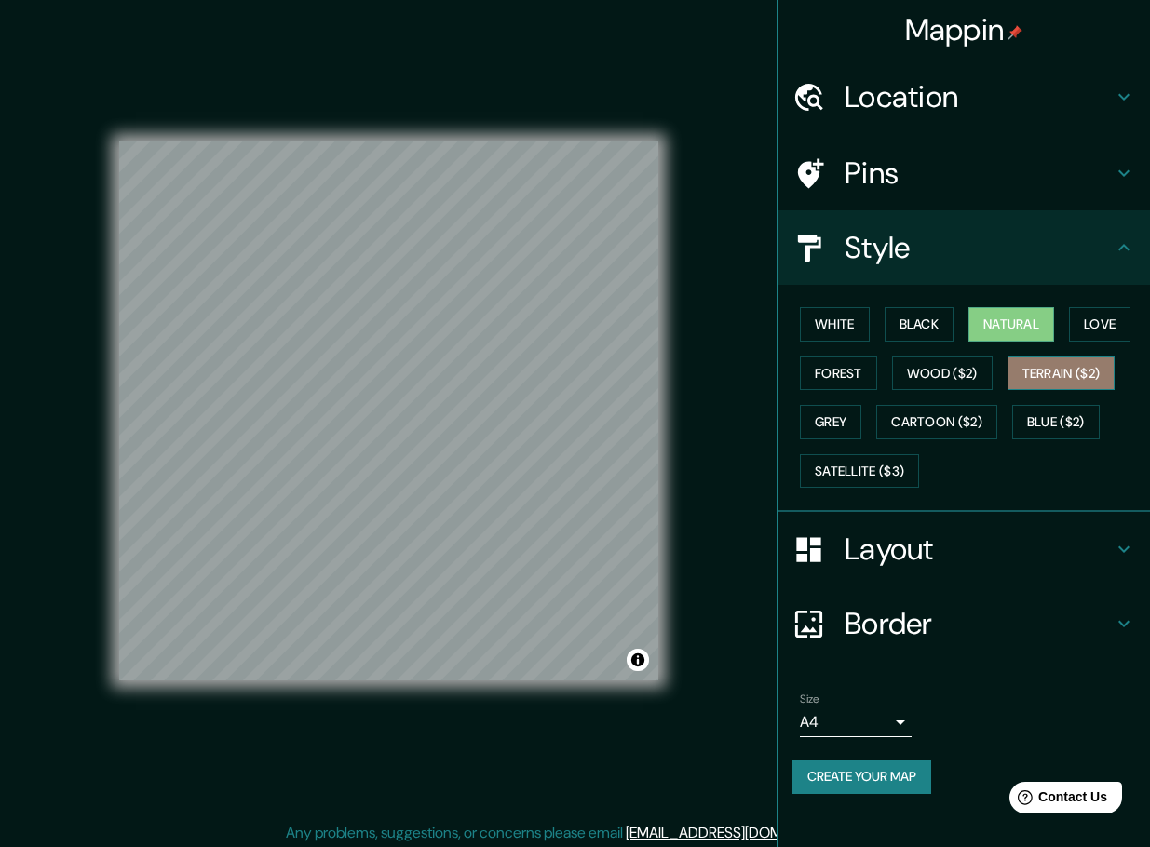
click at [1046, 377] on button "Terrain ($2)" at bounding box center [1061, 374] width 108 height 34
click at [1054, 413] on button "Blue ($2)" at bounding box center [1056, 422] width 88 height 34
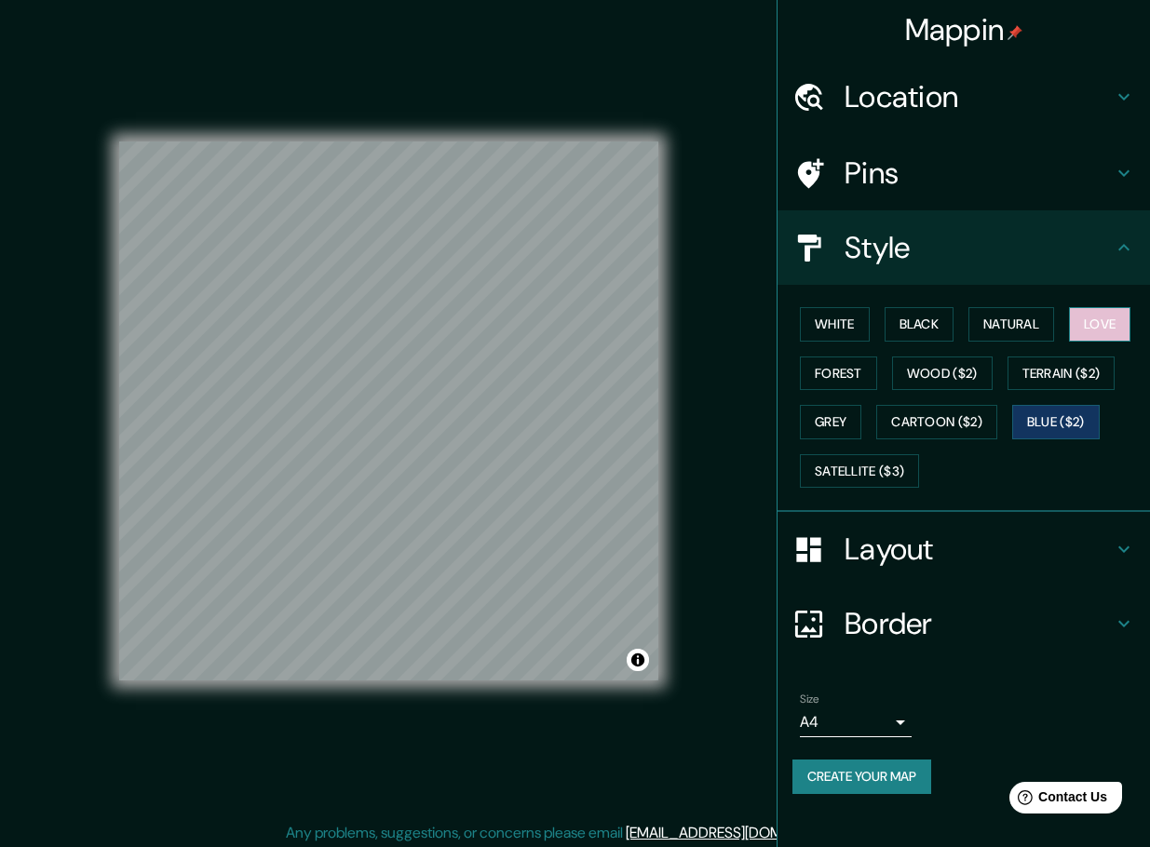
click at [1100, 327] on button "Love" at bounding box center [1099, 324] width 61 height 34
click at [918, 316] on button "Black" at bounding box center [920, 324] width 70 height 34
click at [835, 331] on button "White" at bounding box center [835, 324] width 70 height 34
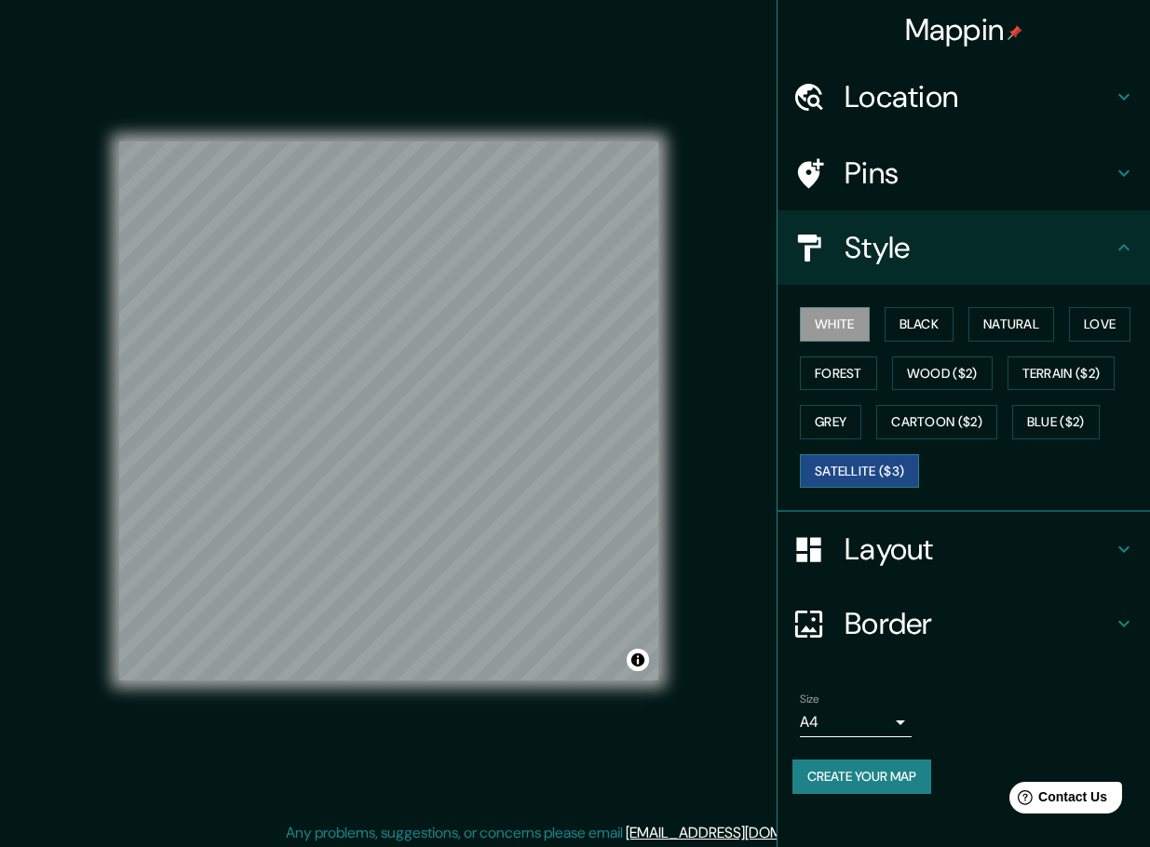
click at [832, 470] on button "Satellite ($3)" at bounding box center [859, 471] width 119 height 34
click at [833, 409] on button "Grey" at bounding box center [830, 422] width 61 height 34
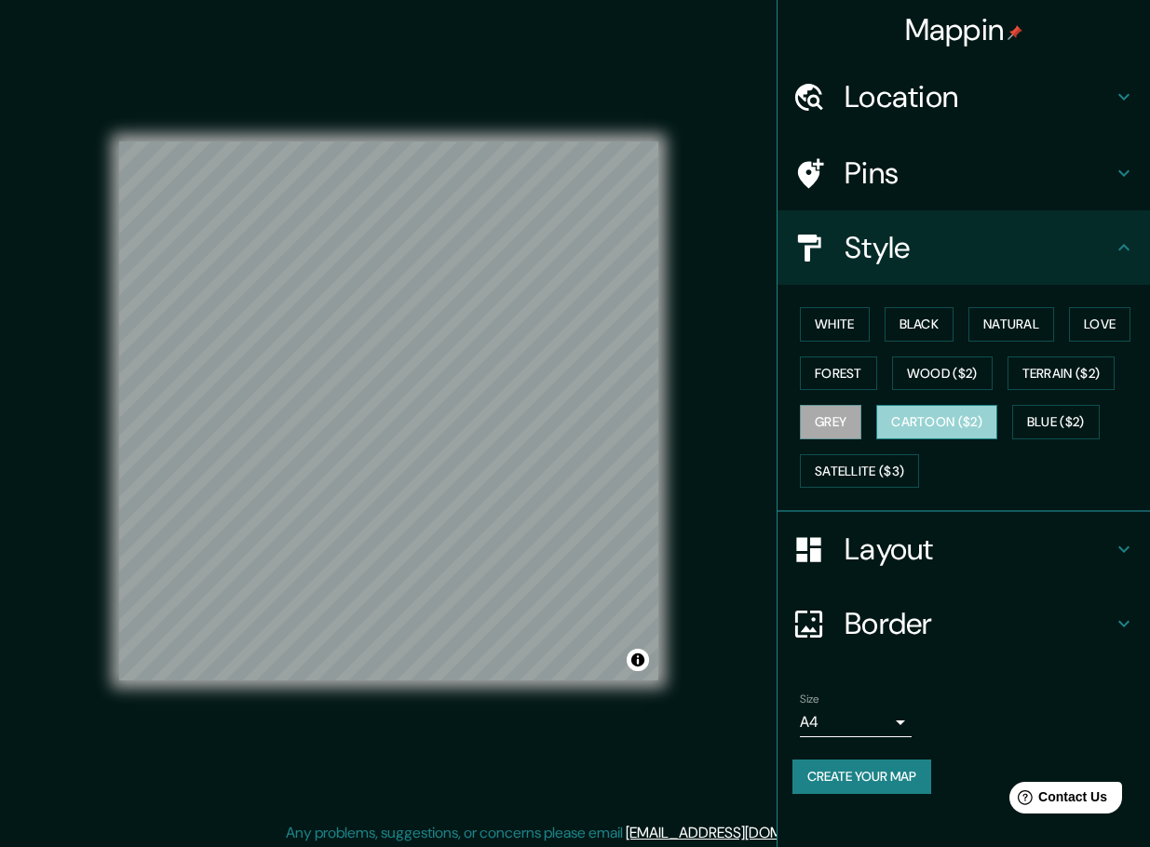
click at [913, 417] on button "Cartoon ($2)" at bounding box center [936, 422] width 121 height 34
drag, startPoint x: 356, startPoint y: 344, endPoint x: 297, endPoint y: 299, distance: 74.3
click at [297, 299] on div at bounding box center [293, 299] width 15 height 15
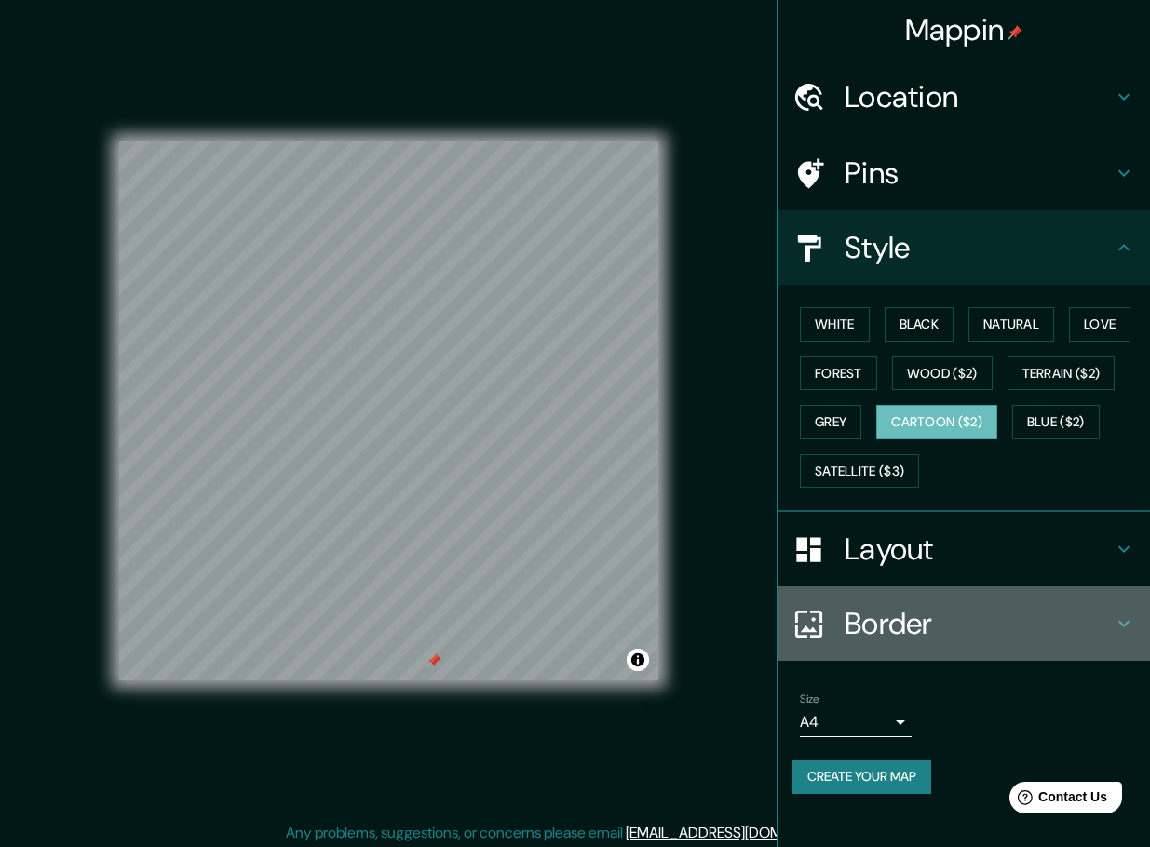
click at [905, 628] on h4 "Border" at bounding box center [978, 623] width 268 height 37
